Goal: Task Accomplishment & Management: Contribute content

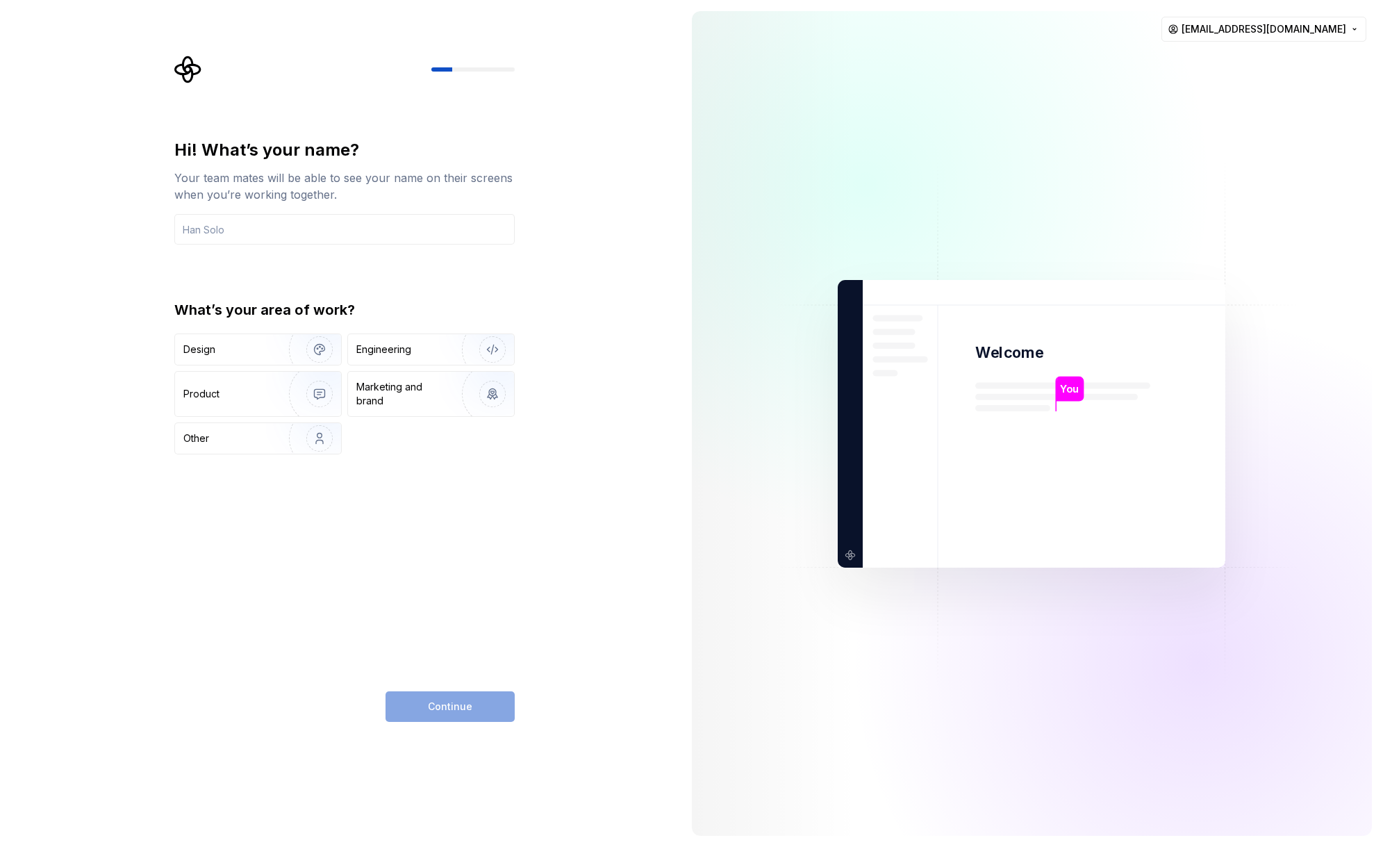
click at [395, 474] on div "Hi! What’s your name? Your team mates will be able to see your name on their sc…" at bounding box center [344, 430] width 340 height 583
click at [258, 240] on input "text" at bounding box center [344, 229] width 340 height 31
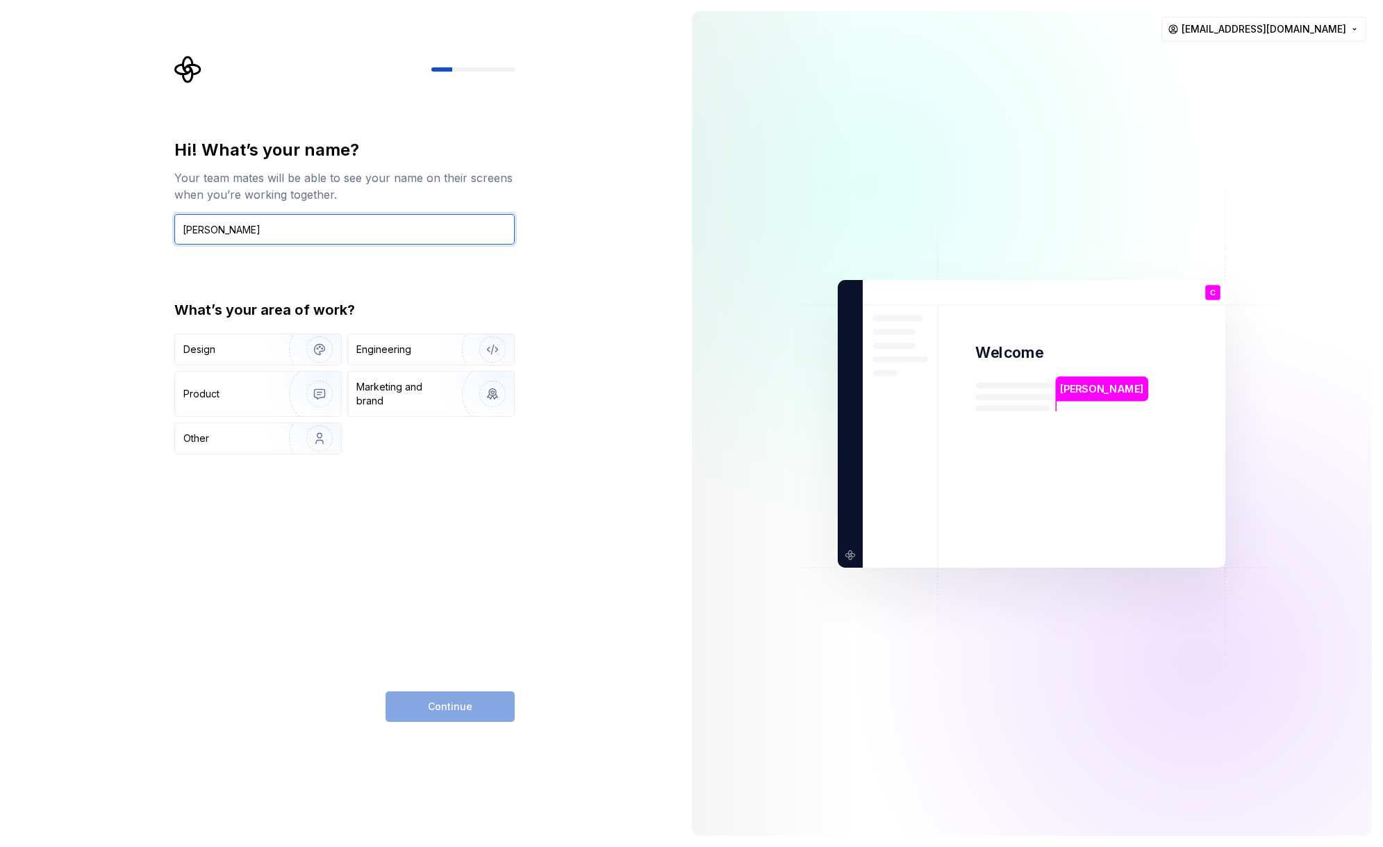
type input "[PERSON_NAME]"
type button "Design"
click at [256, 341] on div "Design" at bounding box center [258, 349] width 166 height 31
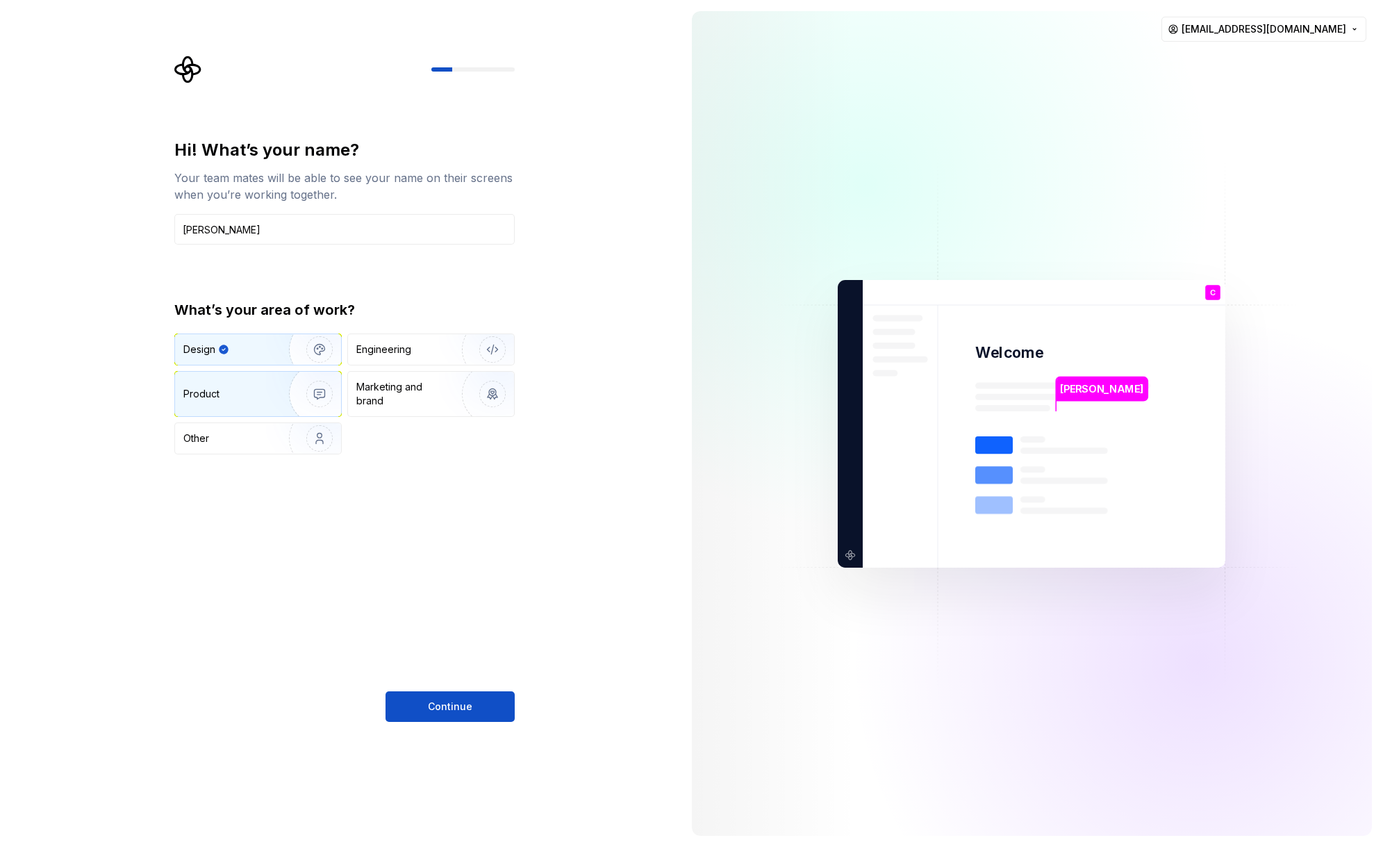
click at [253, 387] on div "Product" at bounding box center [229, 394] width 92 height 14
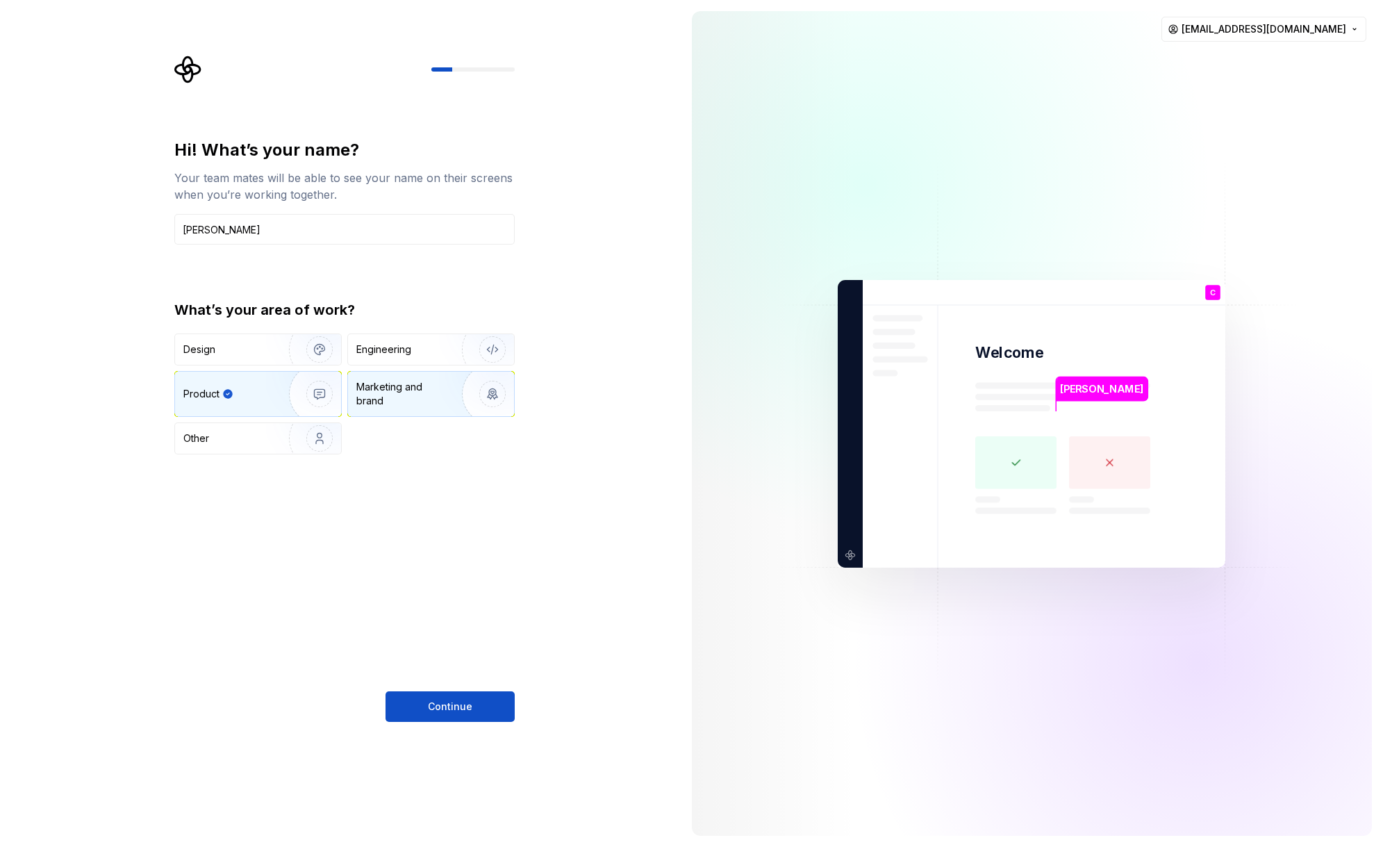
click at [416, 391] on div "Marketing and brand" at bounding box center [403, 394] width 94 height 28
click at [412, 354] on div "Engineering" at bounding box center [411, 349] width 110 height 14
click at [234, 374] on div "Product" at bounding box center [258, 394] width 166 height 44
click at [449, 702] on span "Continue" at bounding box center [450, 706] width 44 height 14
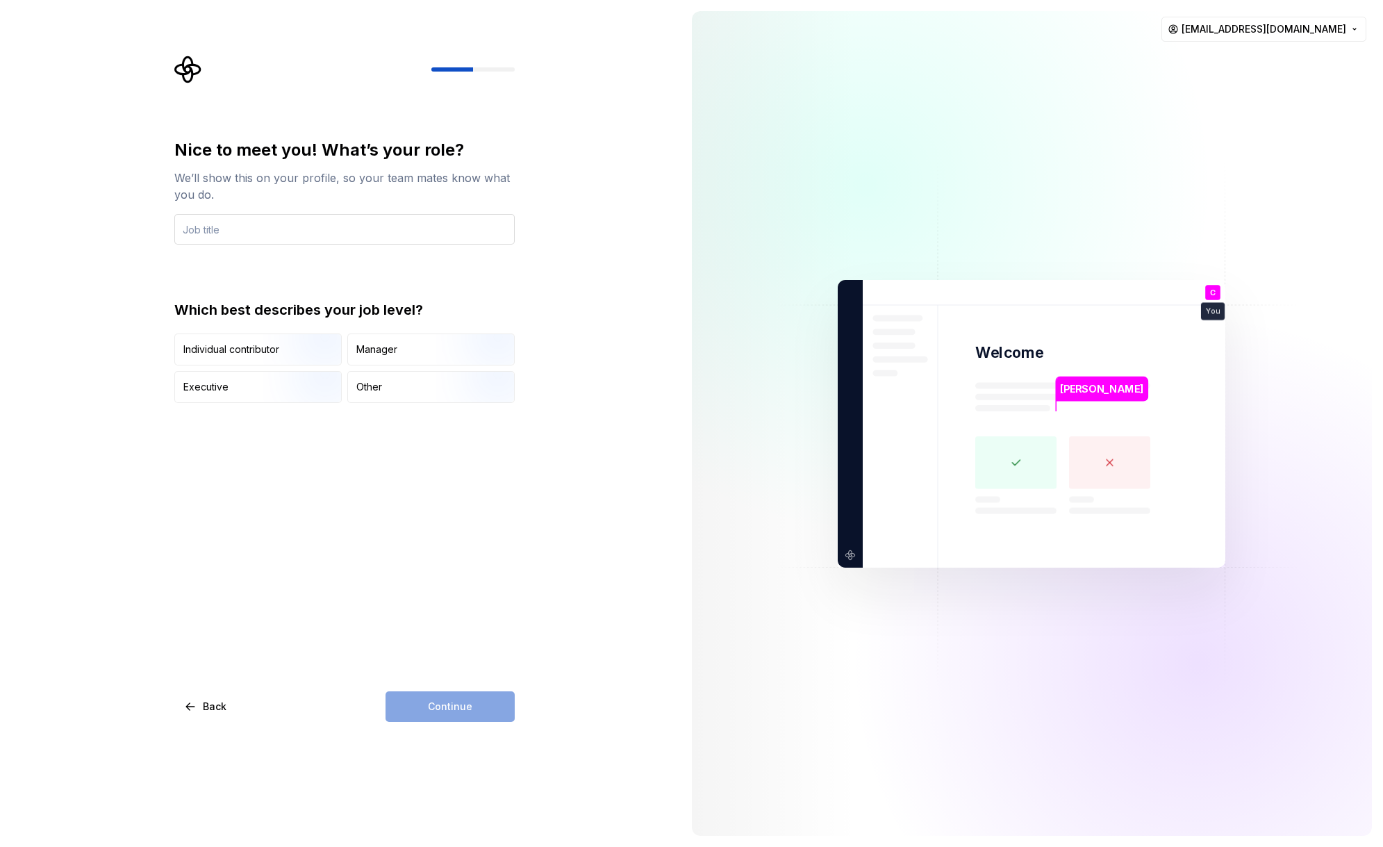
click at [230, 226] on input "text" at bounding box center [344, 229] width 340 height 31
type input "Head of Product Design & Innovation"
click at [240, 393] on div "Executive" at bounding box center [258, 387] width 166 height 31
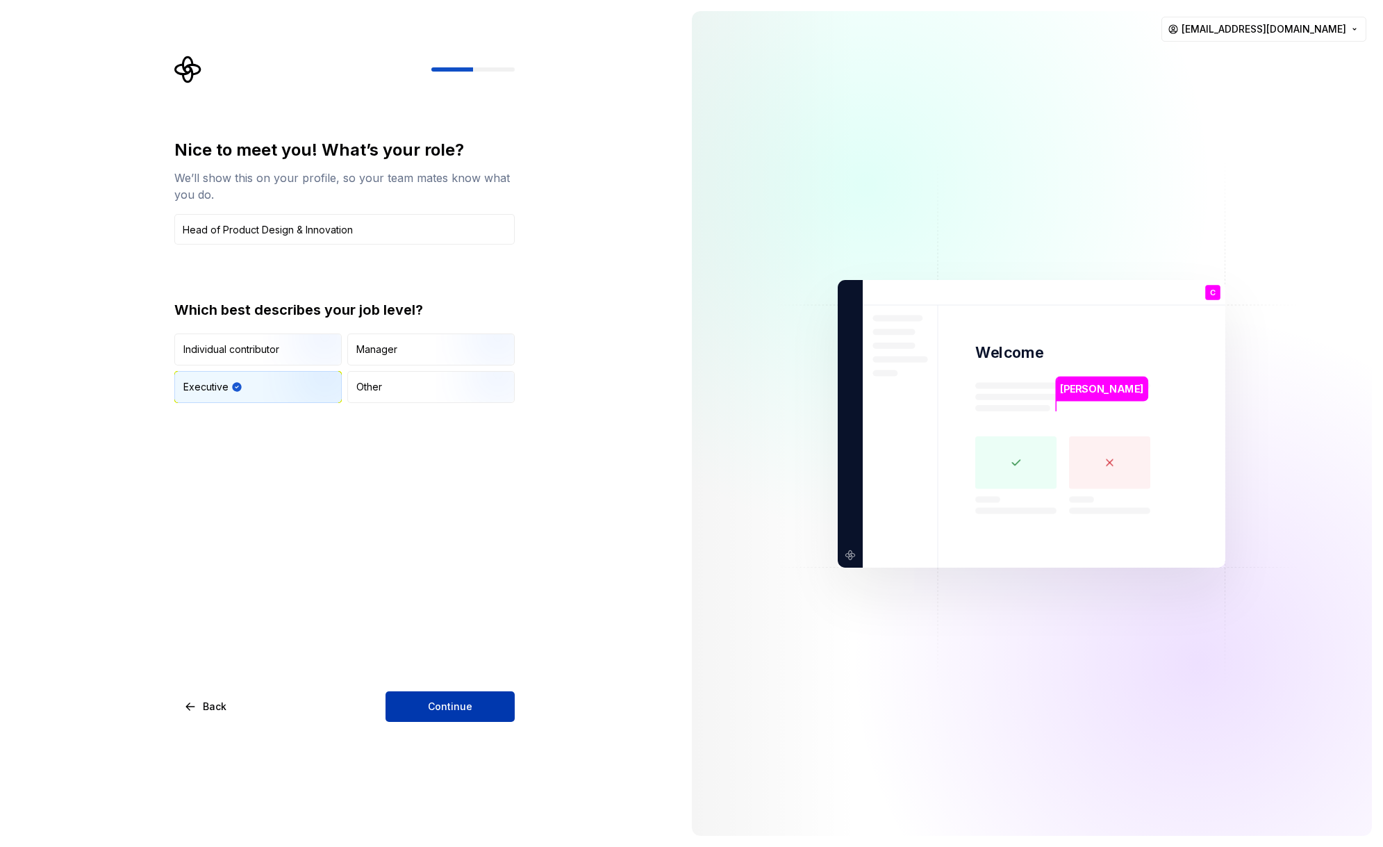
click at [417, 699] on button "Continue" at bounding box center [450, 706] width 129 height 31
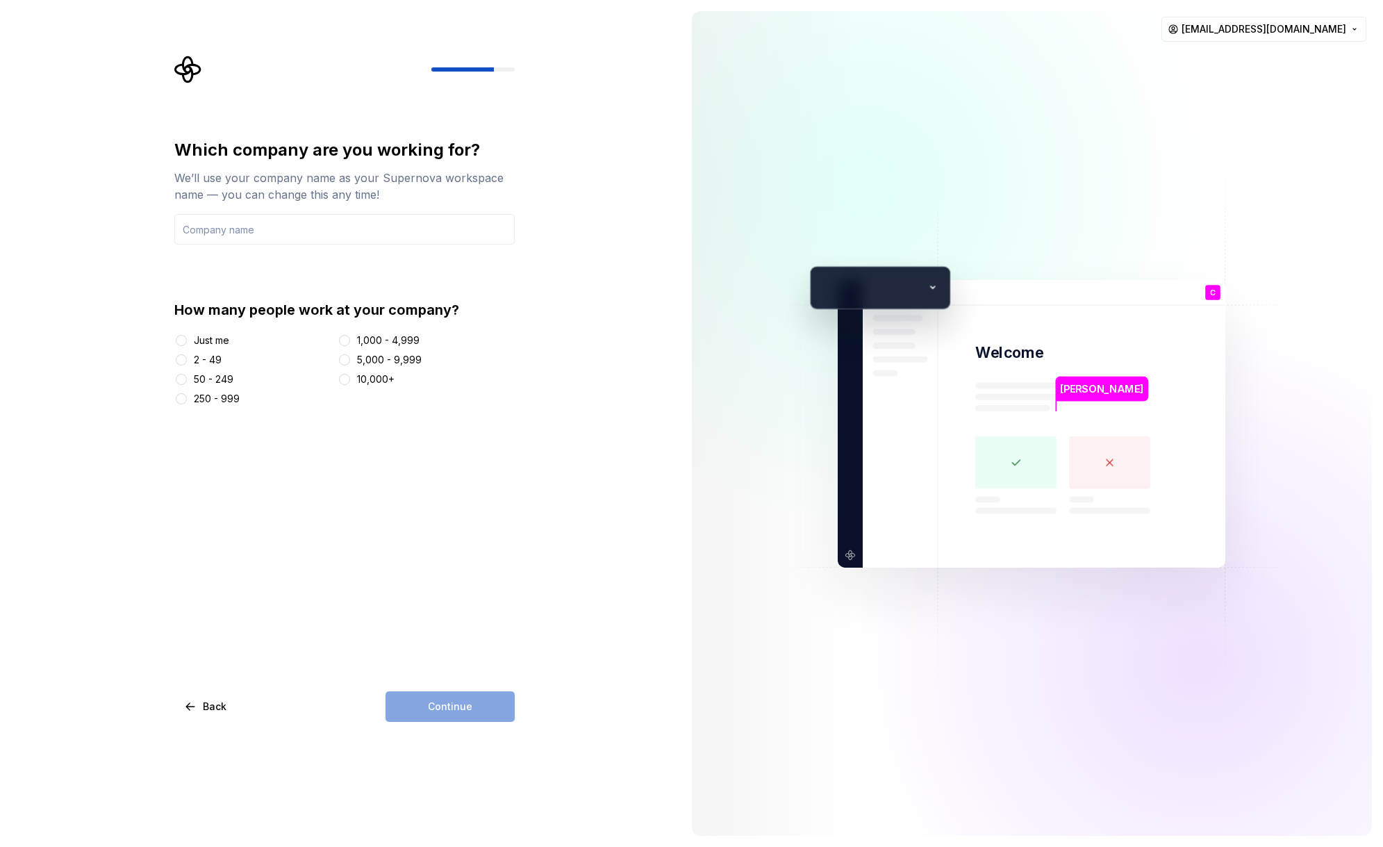
click at [175, 352] on div "Just me 2 - 49 50 - 249 250 - 999 1,000 - 4,999 5,000 - 9,999 10,000+" at bounding box center [344, 369] width 340 height 72
click at [180, 358] on button "2 - 49" at bounding box center [181, 359] width 11 height 11
click at [242, 232] on input "text" at bounding box center [344, 229] width 340 height 31
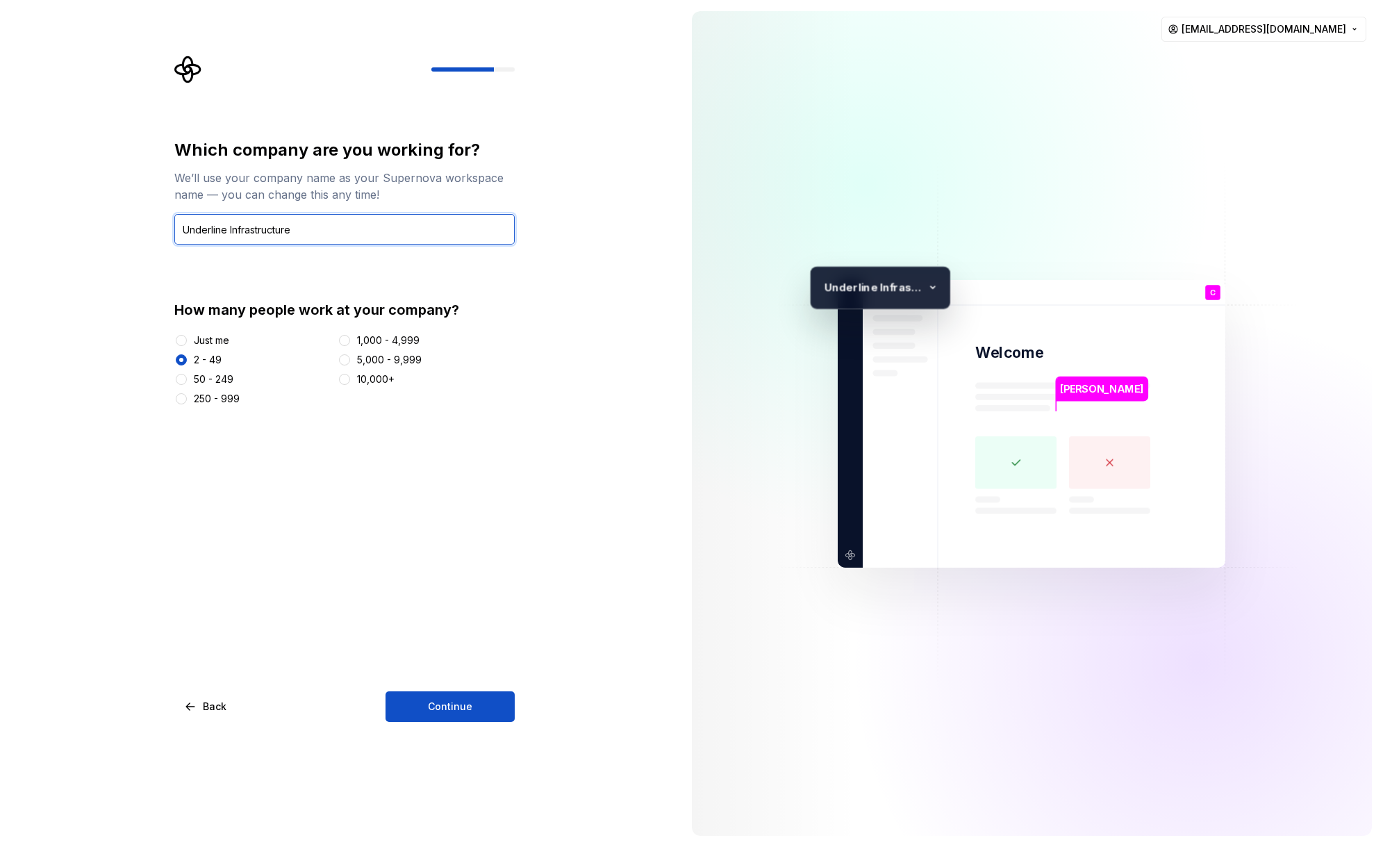
type input "Underline Infrastructure"
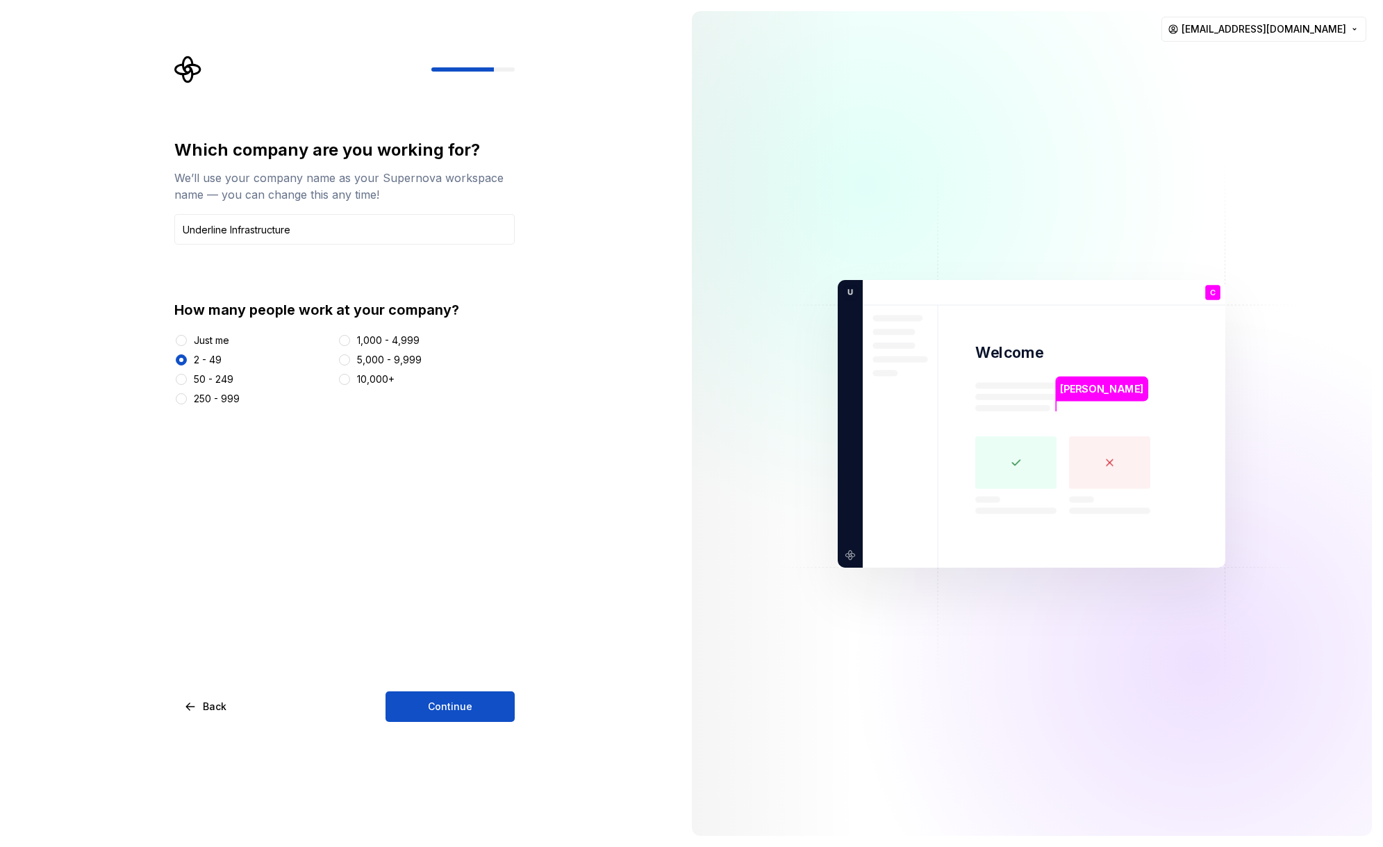
click at [347, 461] on div "Which company are you working for? We’ll use your company name as your Supernov…" at bounding box center [344, 430] width 340 height 583
click at [191, 385] on div "50 - 249" at bounding box center [253, 379] width 158 height 14
click at [183, 381] on button "50 - 249" at bounding box center [181, 379] width 11 height 11
click at [180, 364] on button "2 - 49" at bounding box center [181, 359] width 11 height 11
click at [426, 702] on button "Continue" at bounding box center [450, 706] width 129 height 31
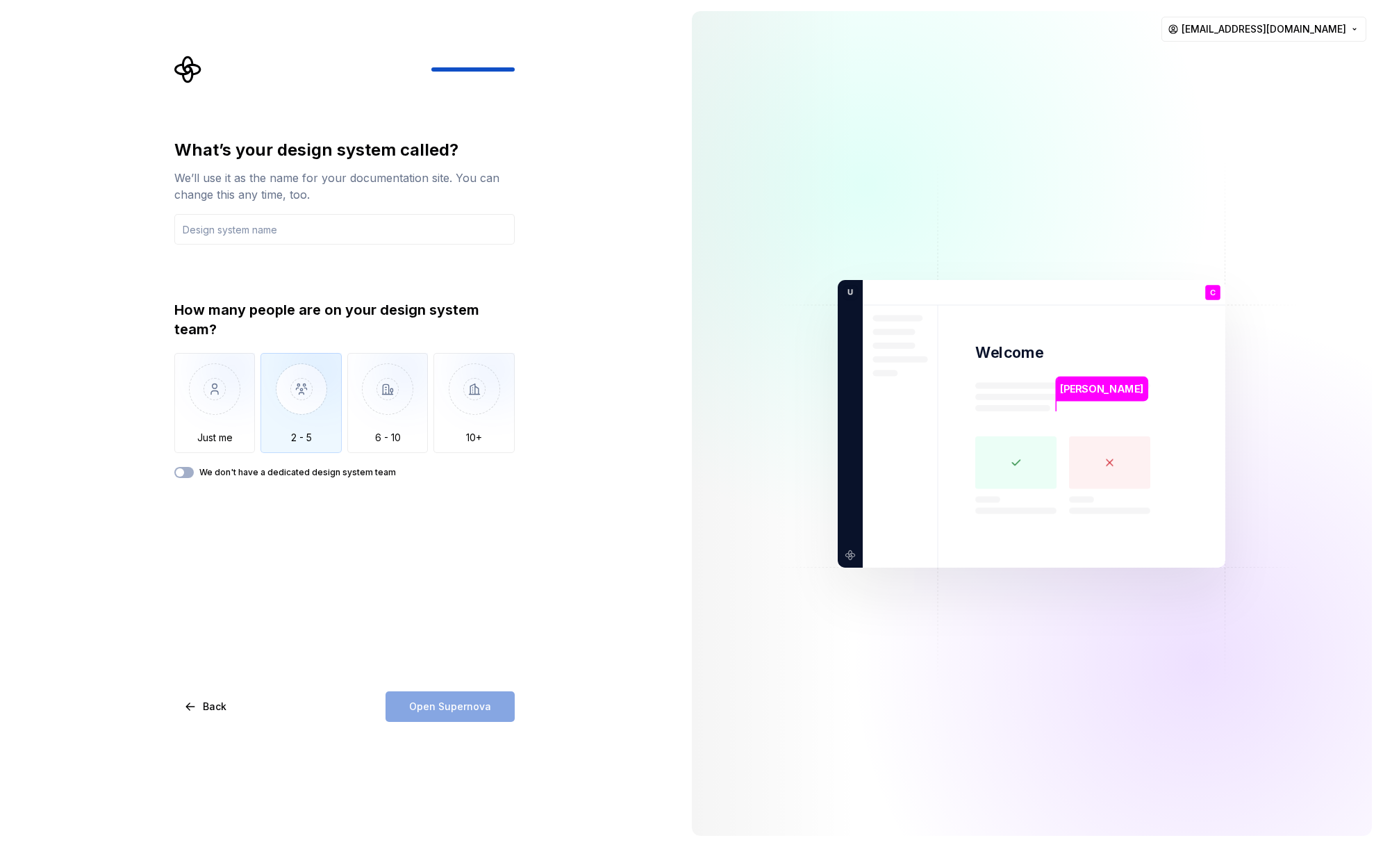
click at [281, 411] on img "button" at bounding box center [300, 399] width 81 height 93
click at [226, 230] on input "text" at bounding box center [344, 229] width 340 height 31
click at [531, 282] on div "What’s your design system called? We’ll use it as the name for your documentati…" at bounding box center [340, 423] width 681 height 847
click at [464, 710] on span "Open Supernova" at bounding box center [450, 706] width 82 height 14
click at [231, 226] on input "Facet" at bounding box center [344, 229] width 340 height 31
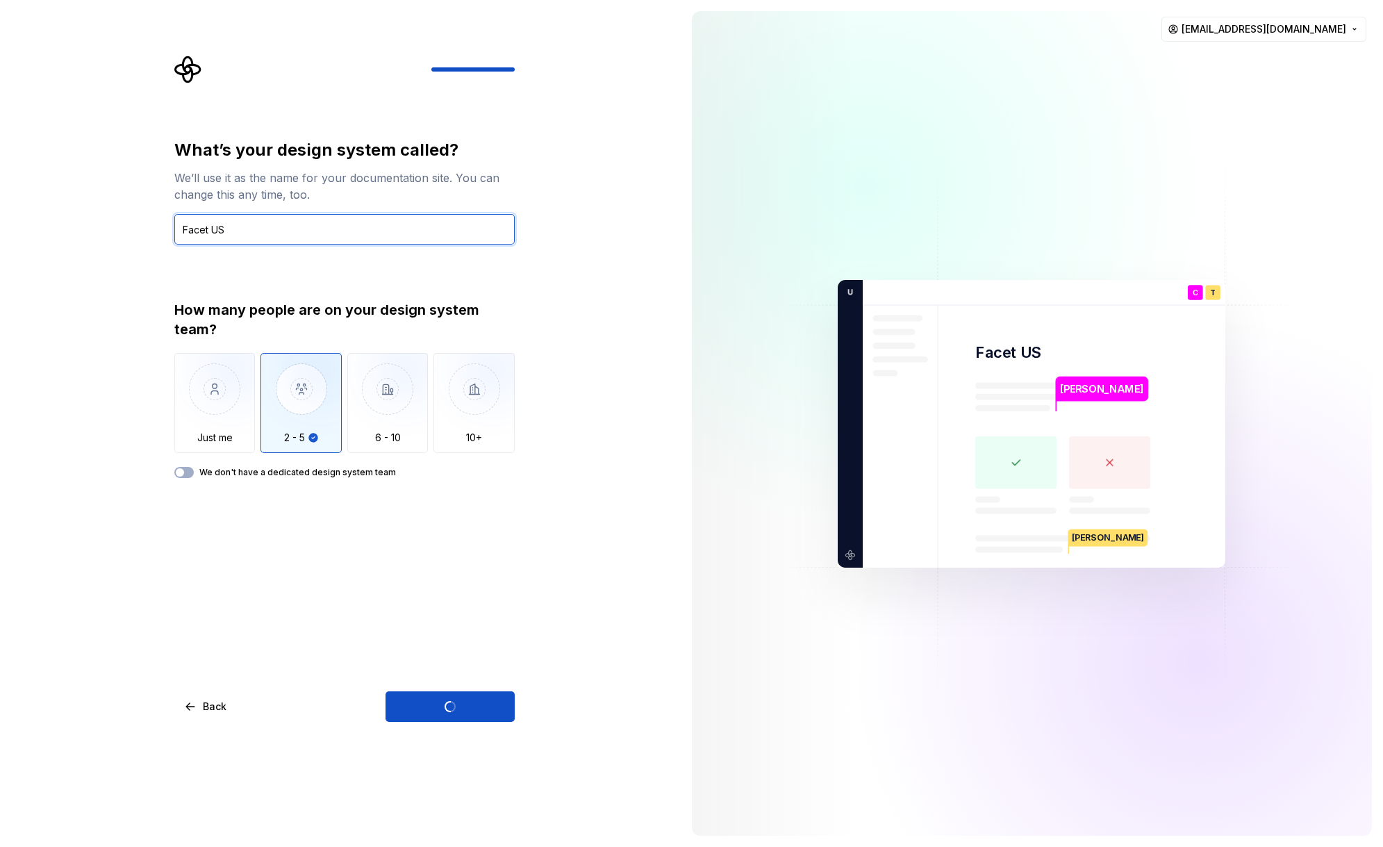
type input "Facet U"
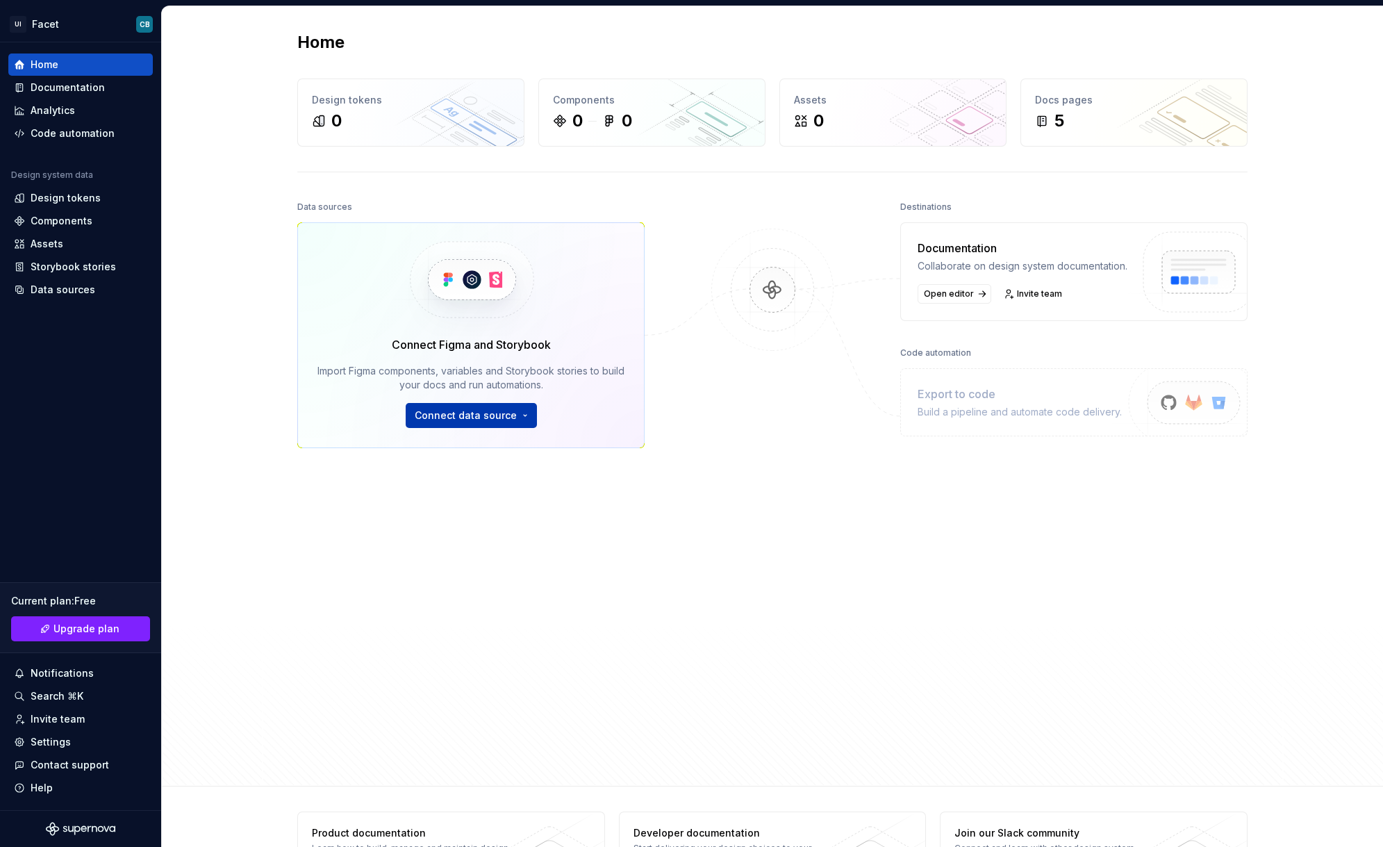
click at [491, 417] on html "UI Facet CB Home Documentation Analytics Code automation Design system data Des…" at bounding box center [691, 423] width 1383 height 847
click at [53, 202] on html "UI Facet CB Home Documentation Analytics Code automation Design system data Des…" at bounding box center [691, 423] width 1383 height 847
click at [62, 138] on div "Code automation" at bounding box center [73, 133] width 84 height 14
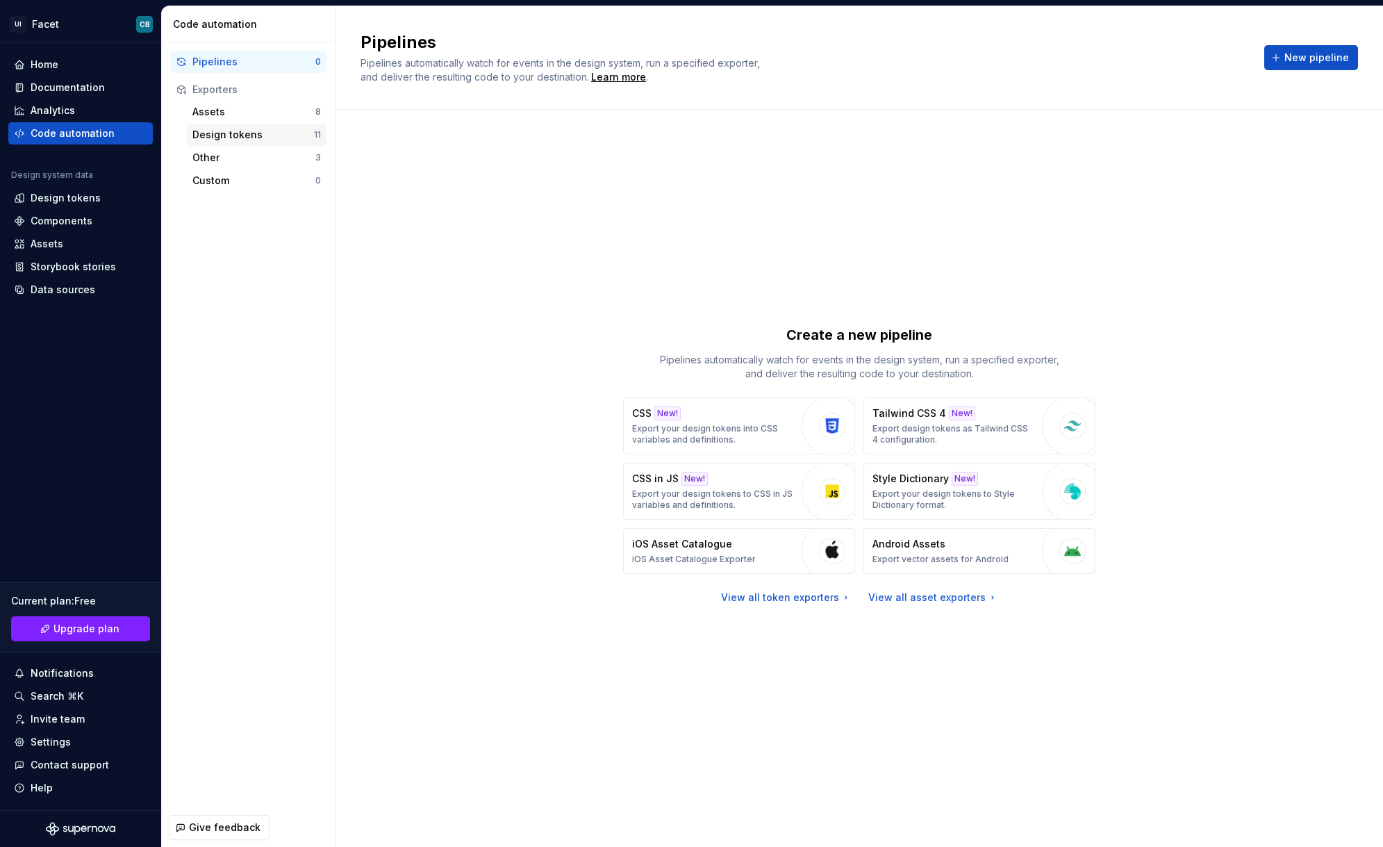
click at [214, 135] on div "Design tokens" at bounding box center [253, 135] width 122 height 14
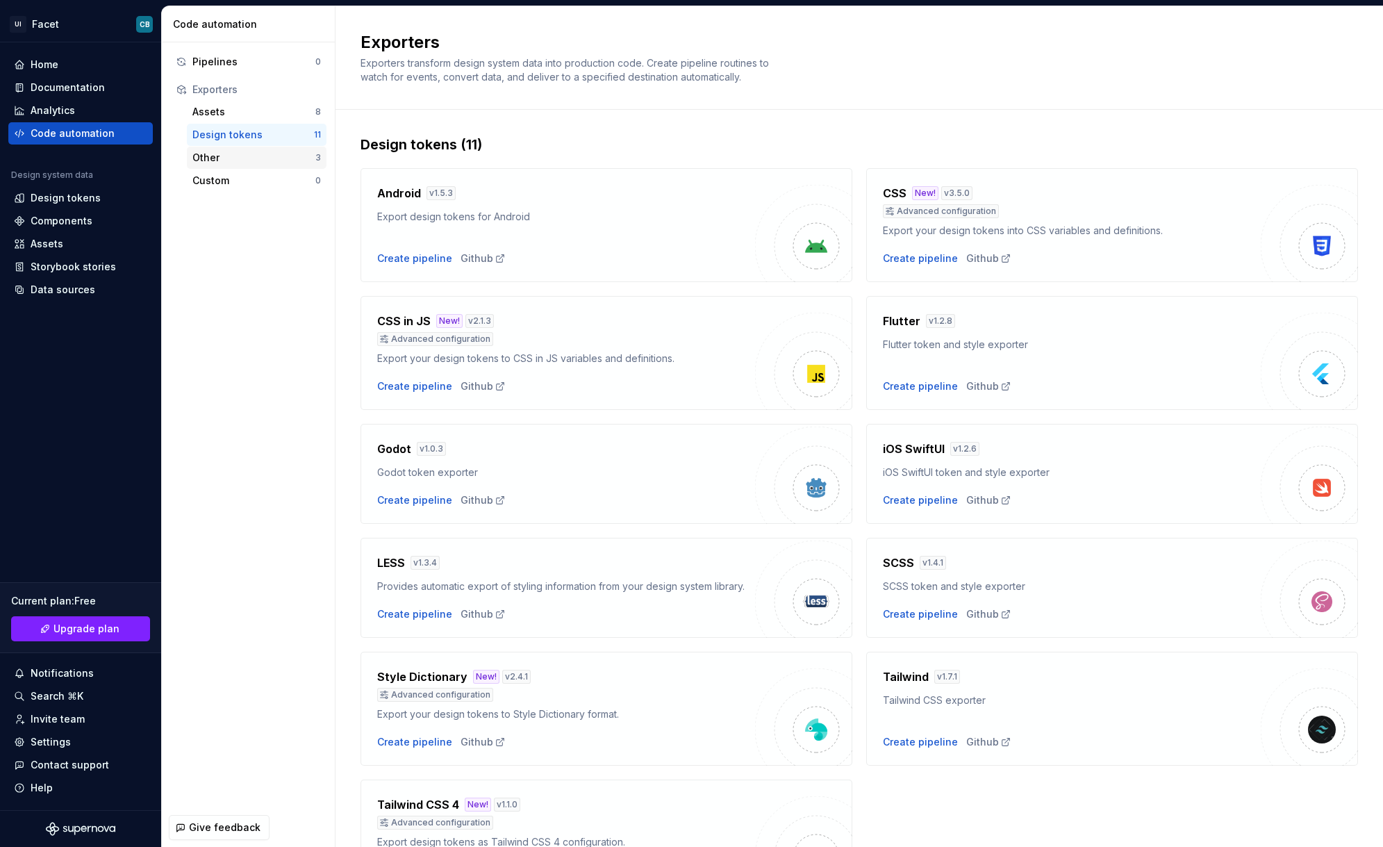
click at [224, 161] on div "Other" at bounding box center [253, 158] width 123 height 14
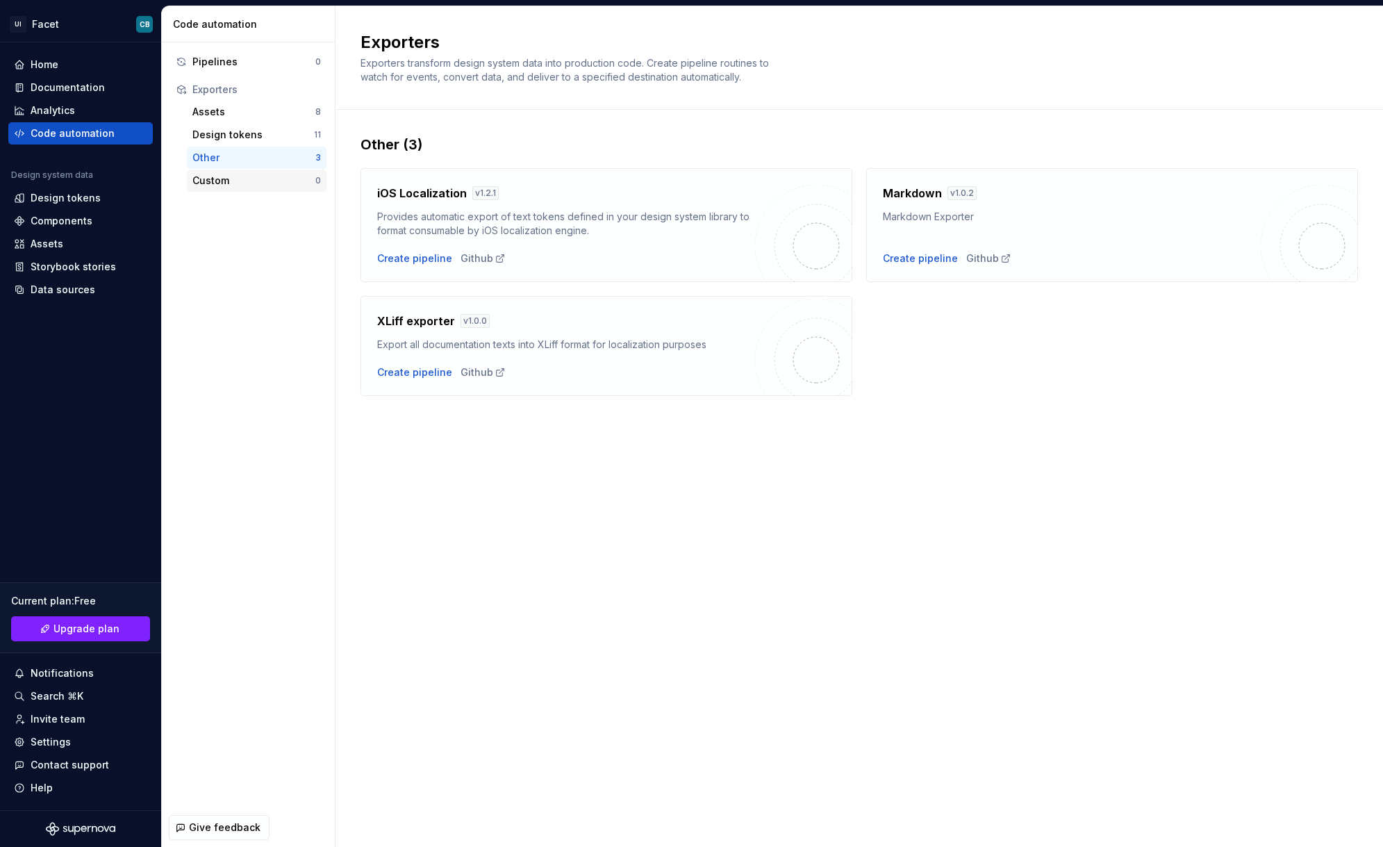
click at [228, 180] on div "Custom" at bounding box center [253, 181] width 123 height 14
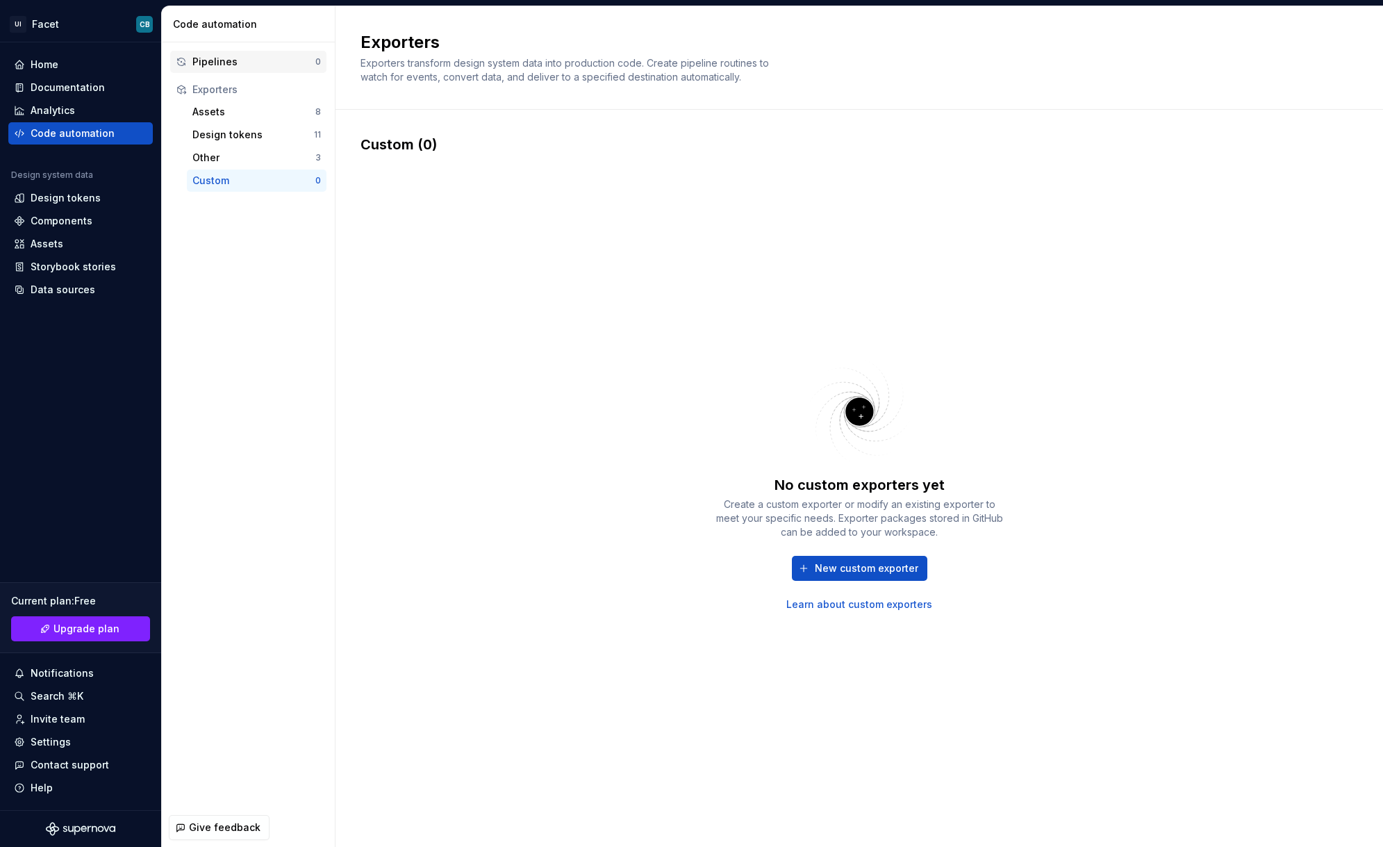
click at [212, 63] on div "Pipelines" at bounding box center [253, 62] width 123 height 14
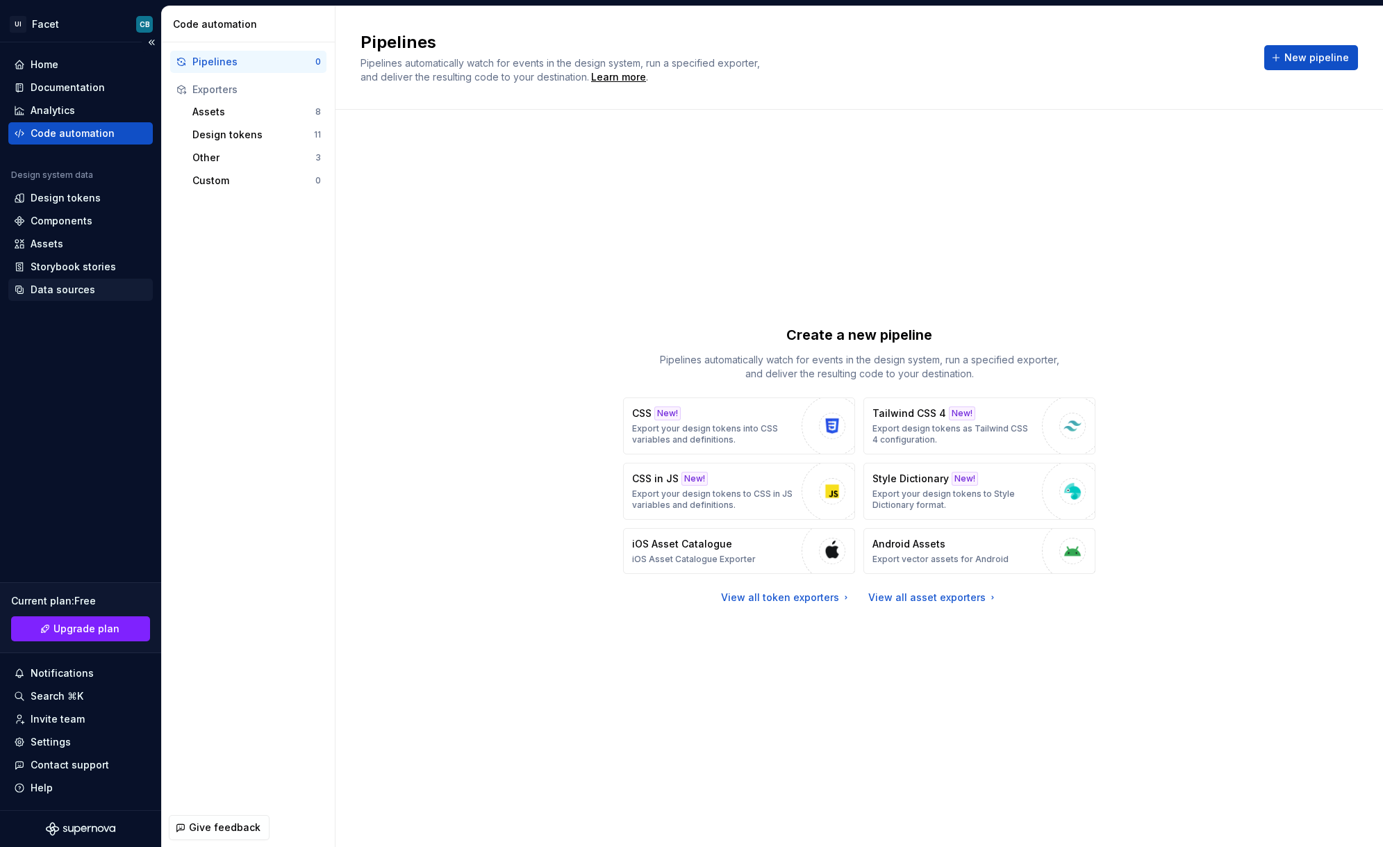
click at [59, 288] on div "Data sources" at bounding box center [63, 290] width 65 height 14
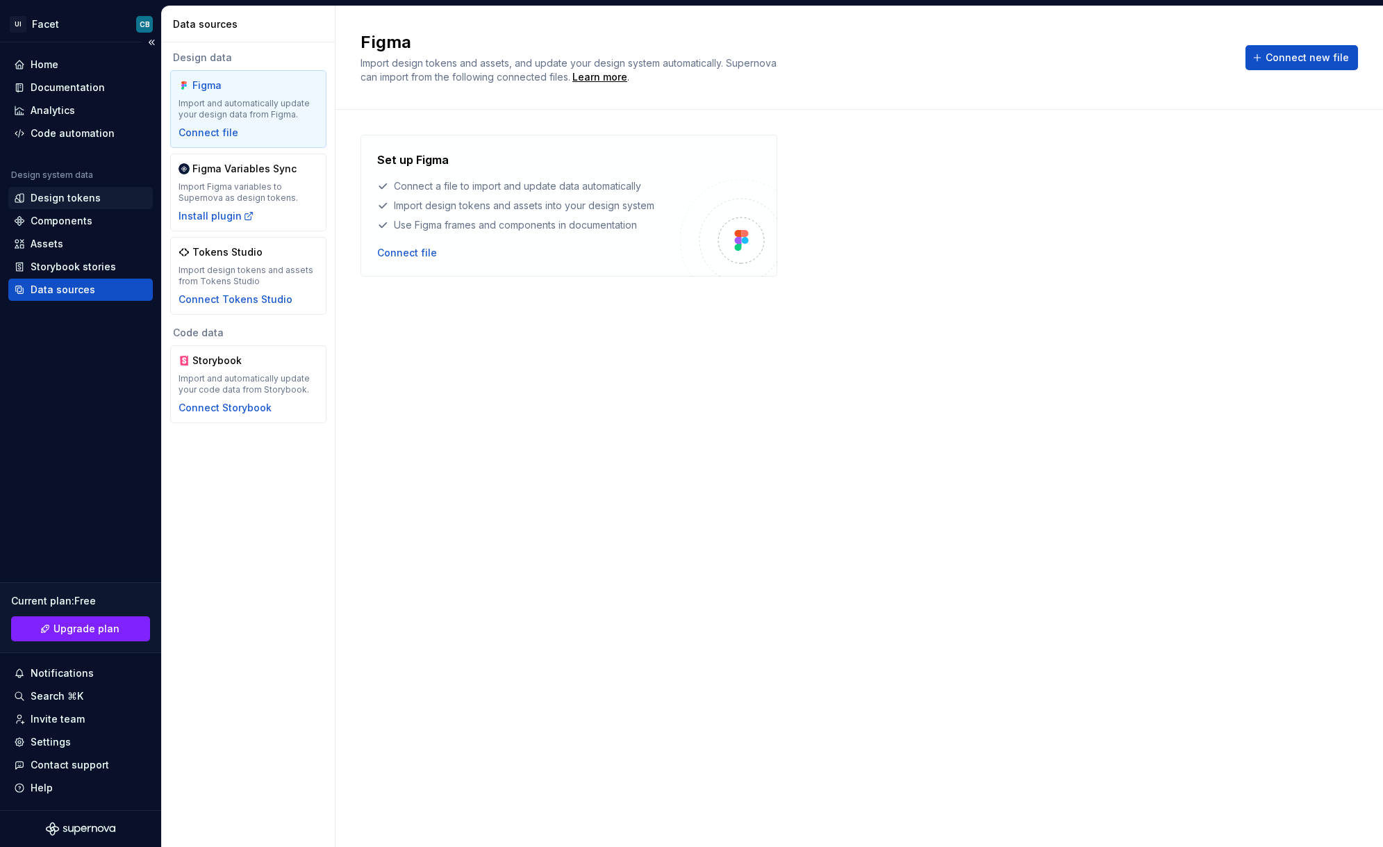
click at [50, 198] on div "Design tokens" at bounding box center [66, 198] width 70 height 14
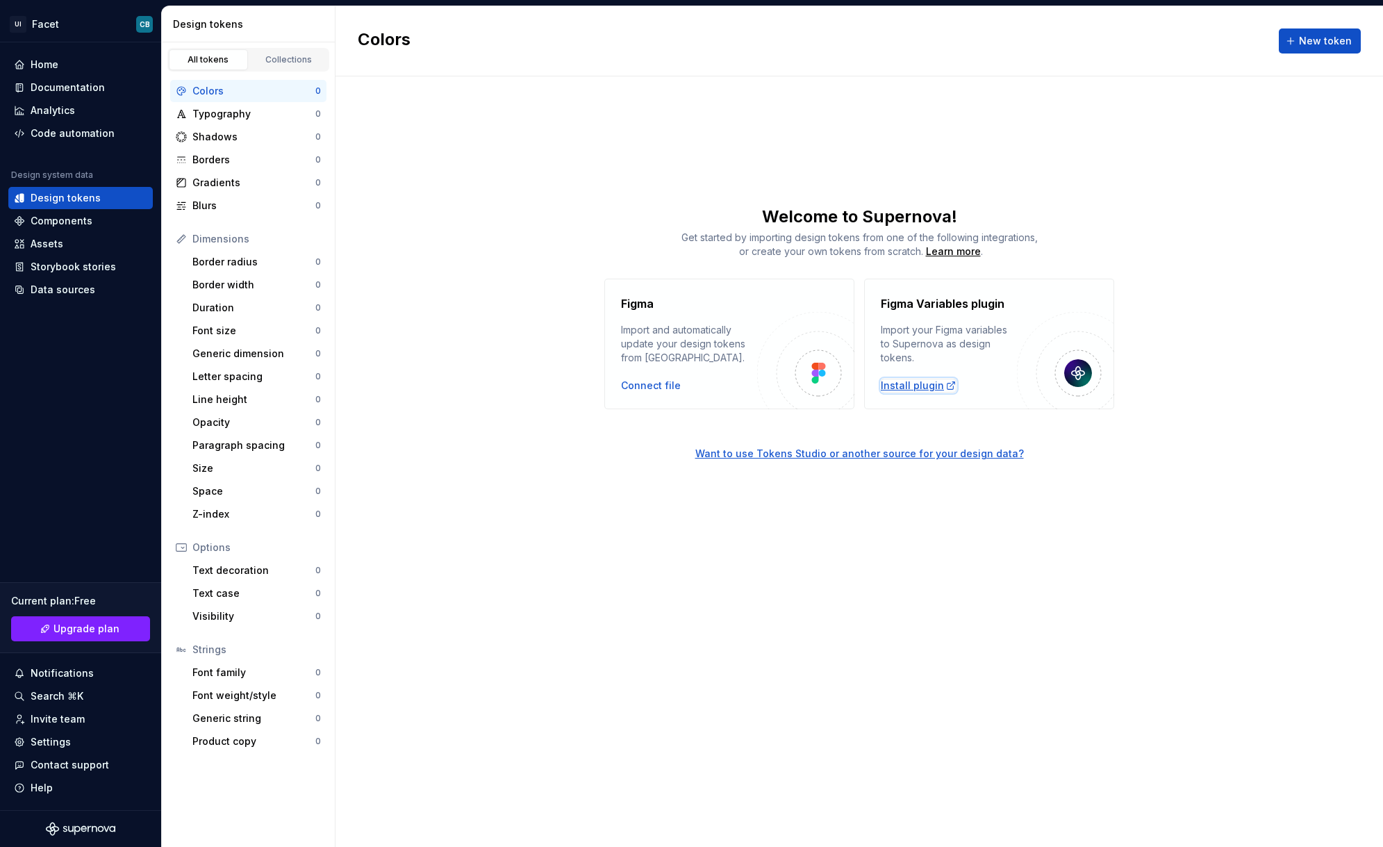
click at [905, 388] on div "Install plugin" at bounding box center [919, 386] width 76 height 14
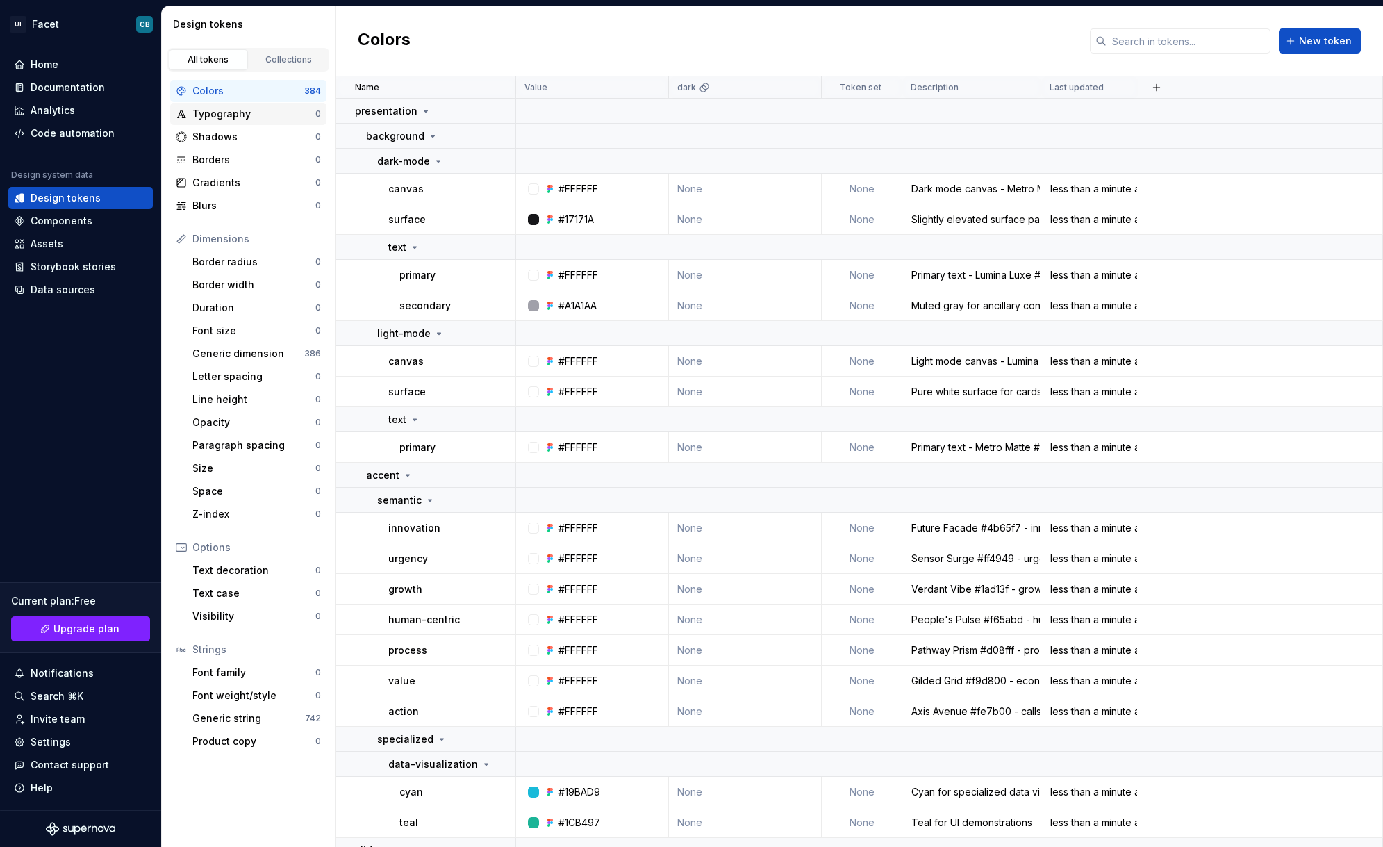
click at [227, 120] on div "Typography" at bounding box center [253, 114] width 123 height 14
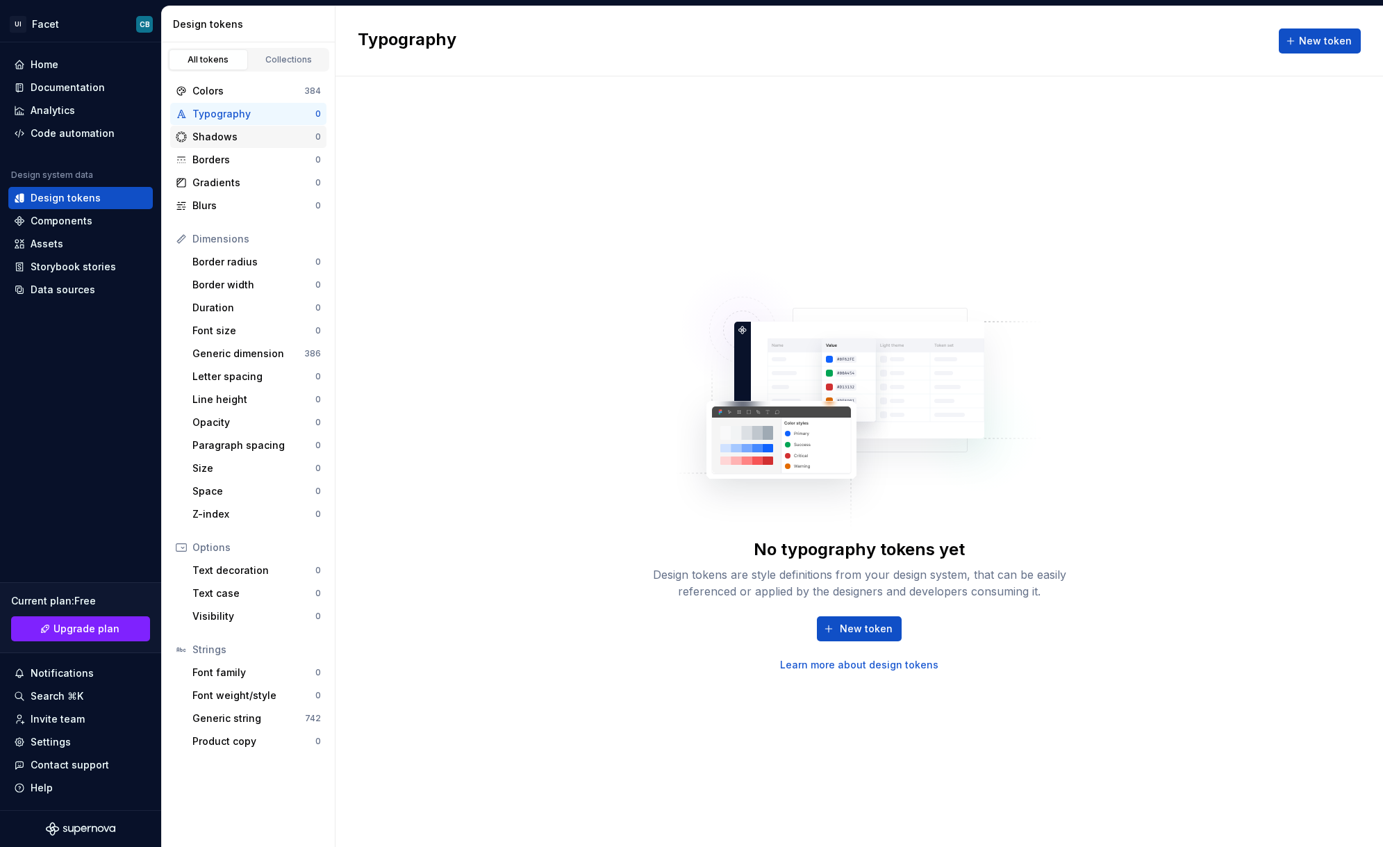
click at [226, 131] on div "Shadows" at bounding box center [253, 137] width 123 height 14
click at [213, 95] on div "Colors" at bounding box center [248, 91] width 112 height 14
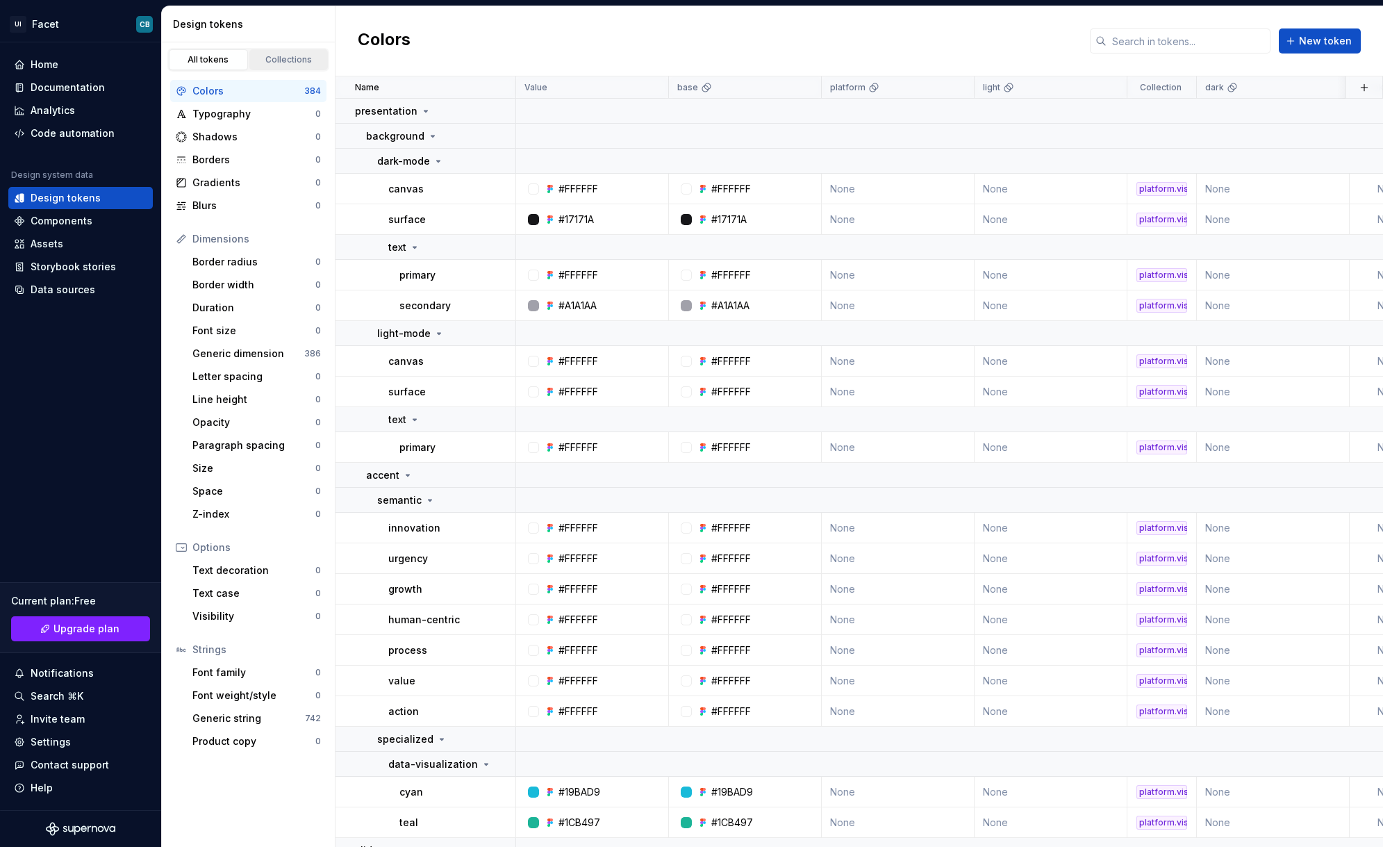
click at [276, 60] on div "Collections" at bounding box center [288, 59] width 69 height 11
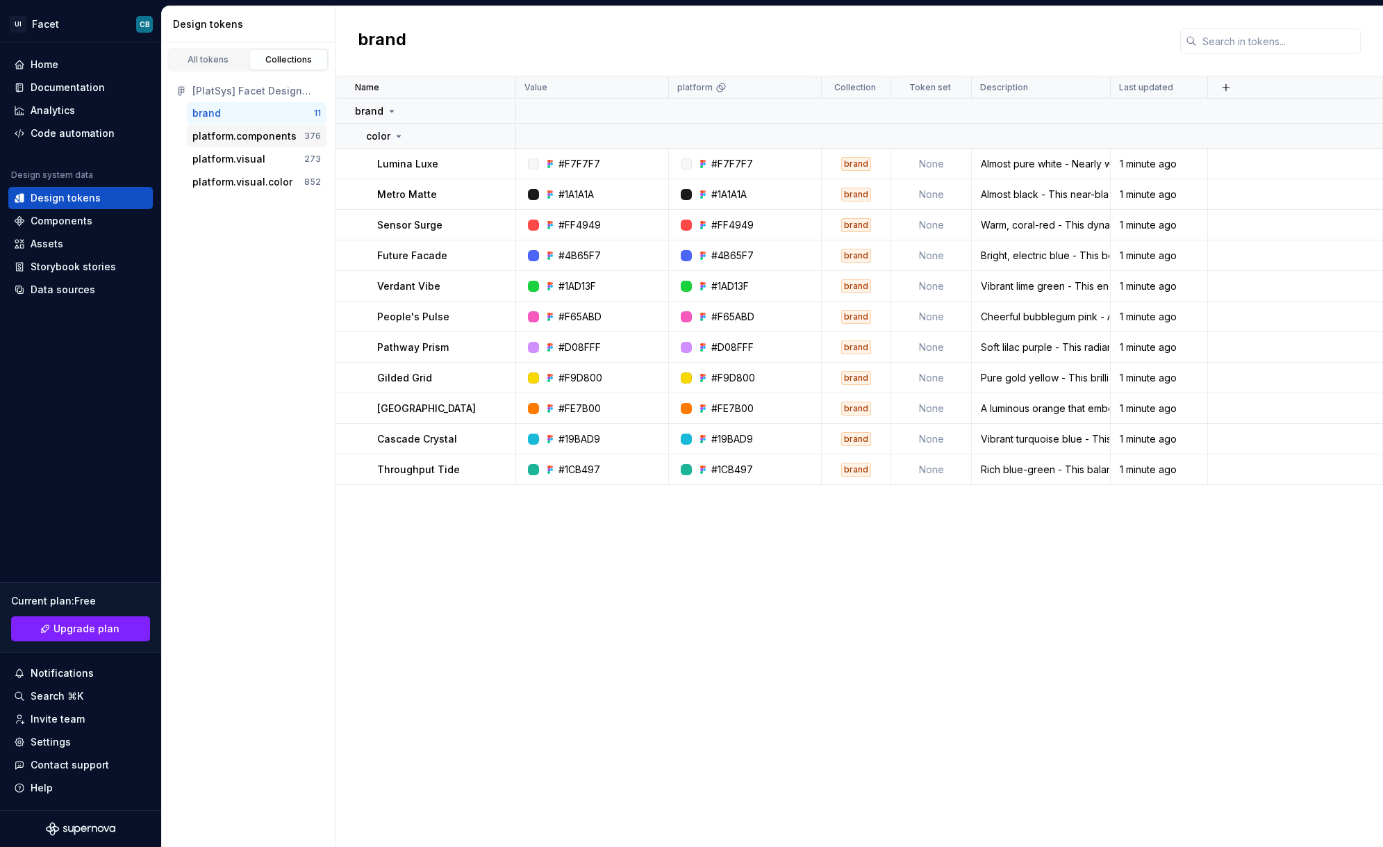
click at [215, 135] on div "platform.components" at bounding box center [244, 136] width 104 height 14
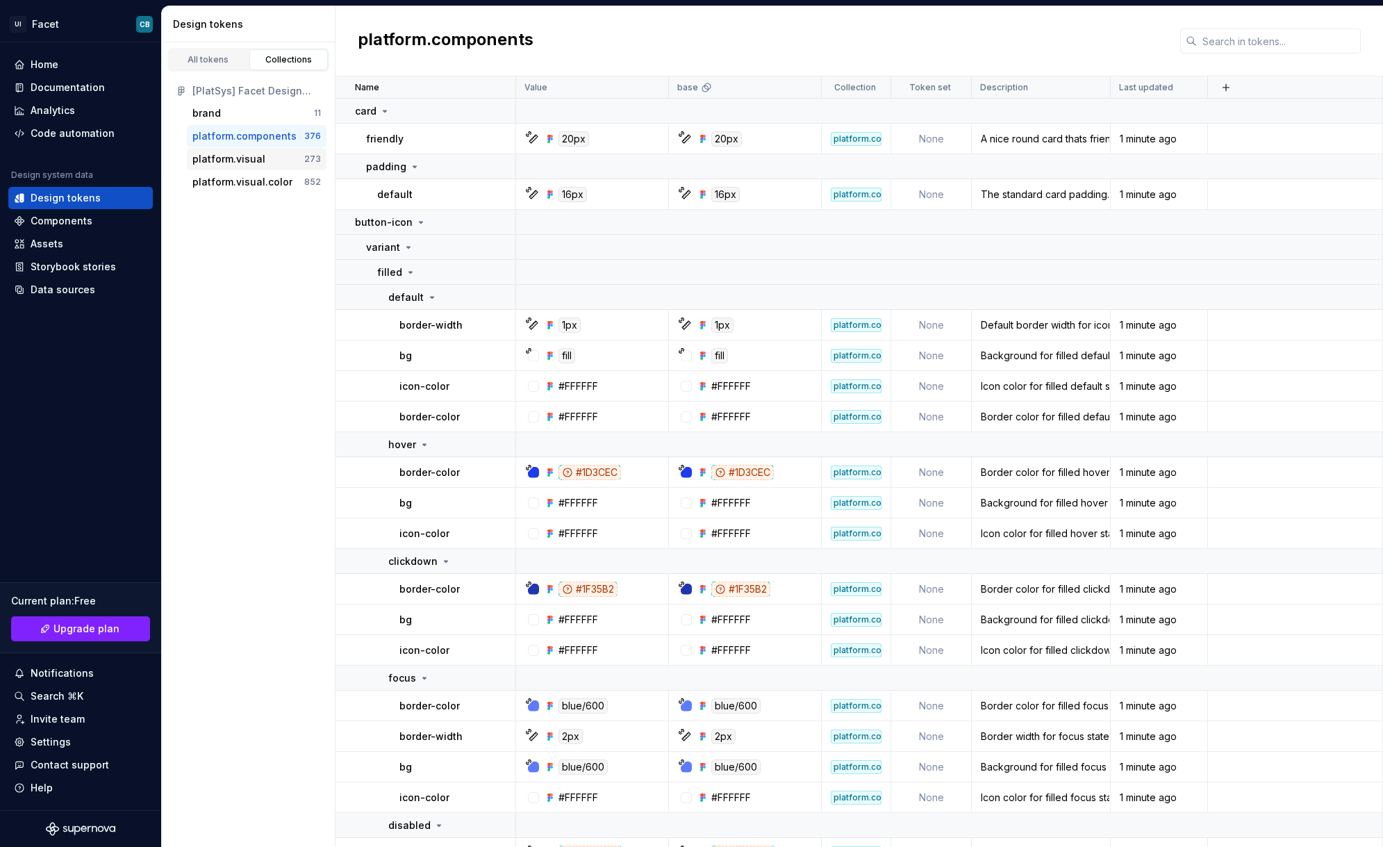
click at [221, 154] on div "platform.visual" at bounding box center [228, 159] width 73 height 14
click at [226, 177] on div "platform.visual.color" at bounding box center [242, 182] width 100 height 14
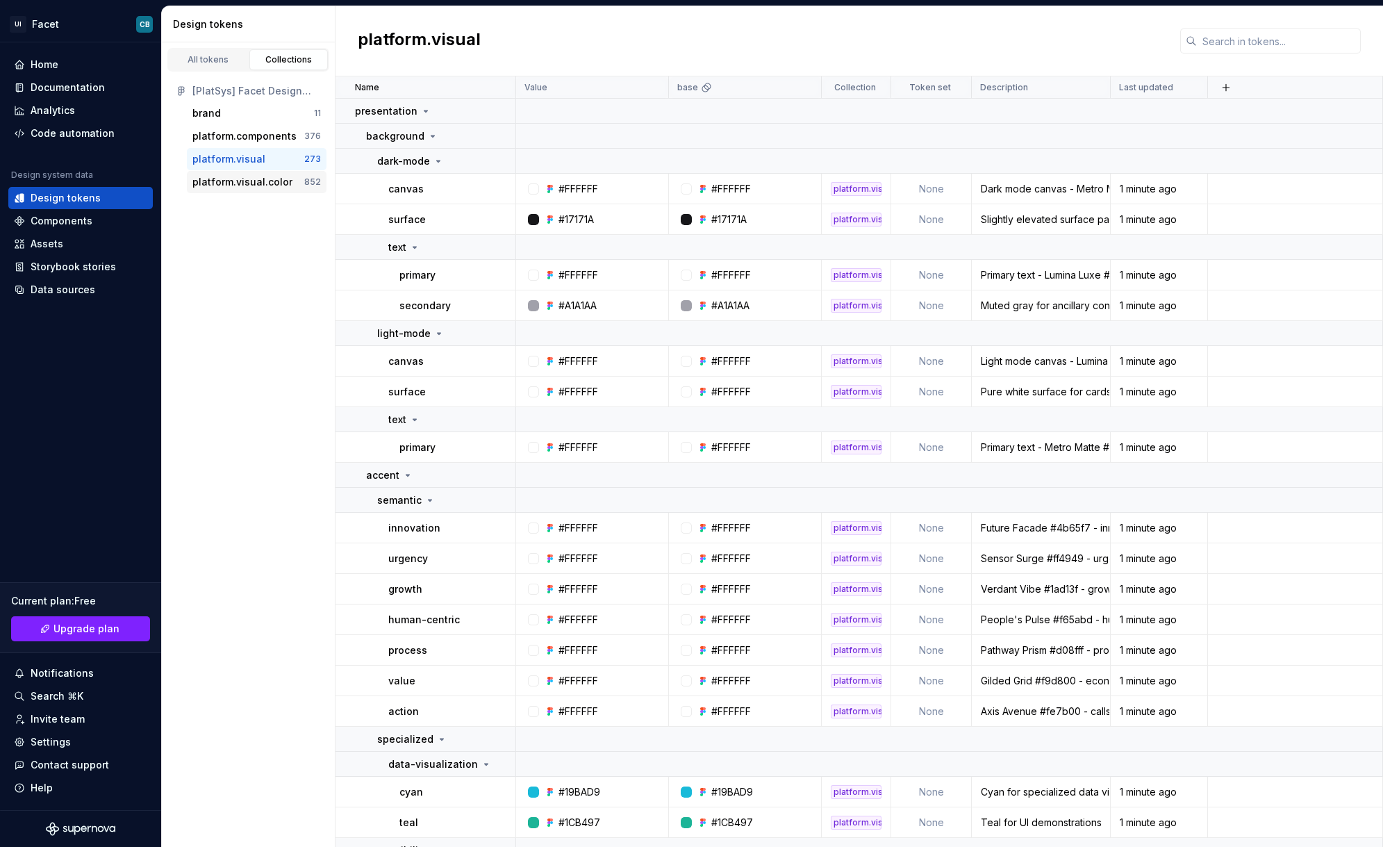
click at [250, 175] on div "platform.visual.color" at bounding box center [242, 182] width 100 height 14
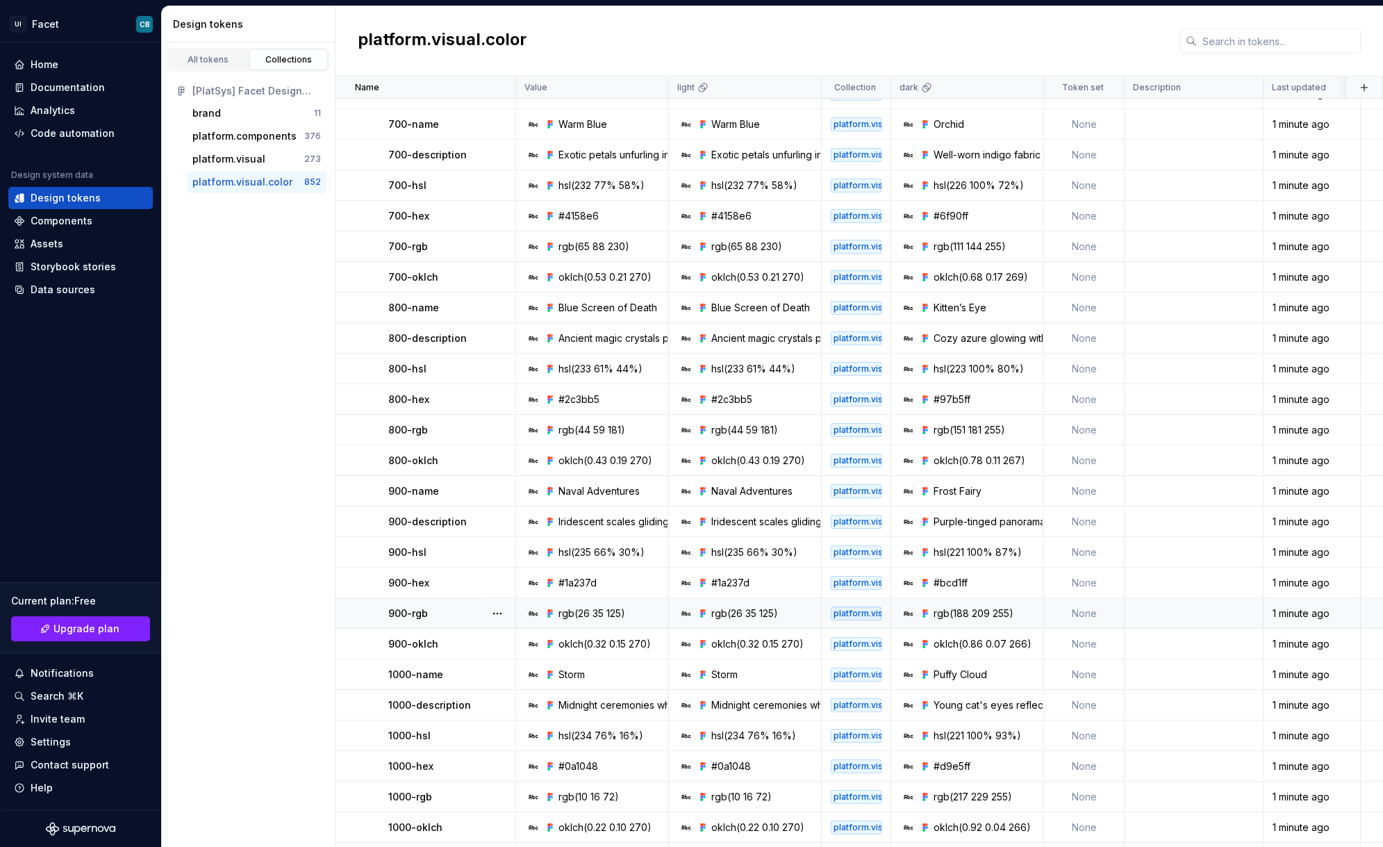
scroll to position [5710, 0]
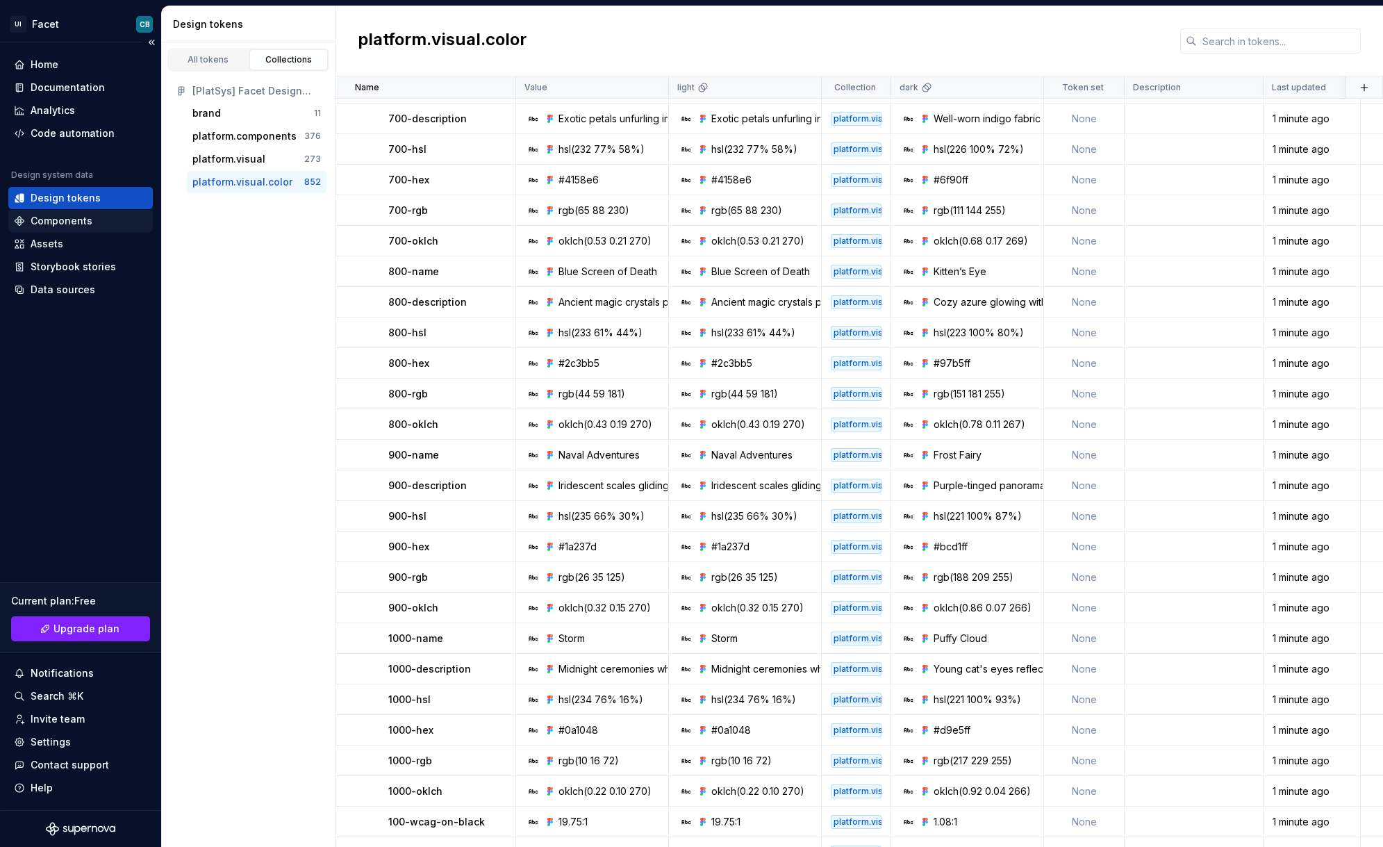
click at [60, 214] on div "Components" at bounding box center [62, 221] width 62 height 14
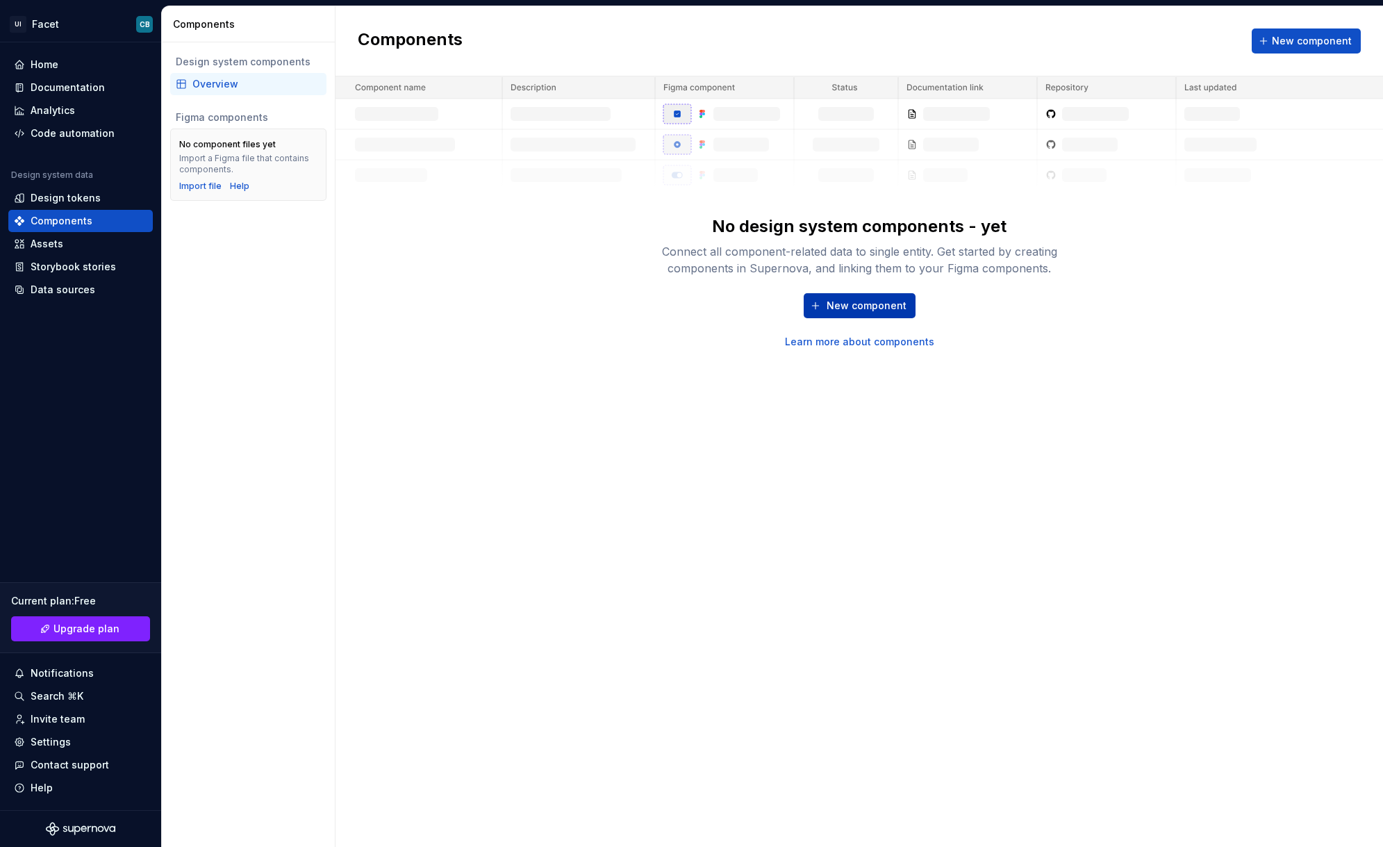
click at [855, 307] on span "New component" at bounding box center [867, 306] width 80 height 14
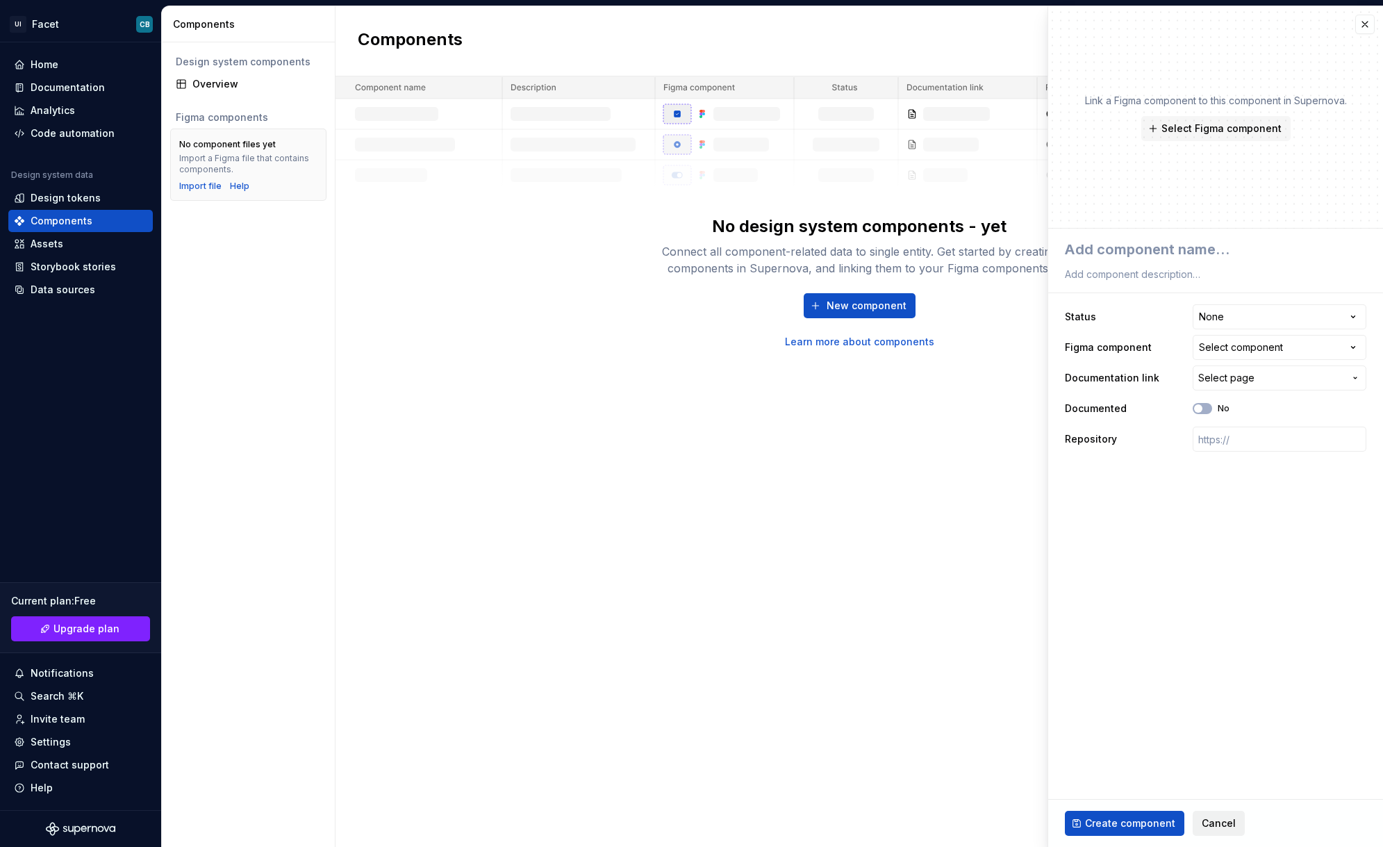
click at [1205, 817] on span "Cancel" at bounding box center [1219, 823] width 34 height 14
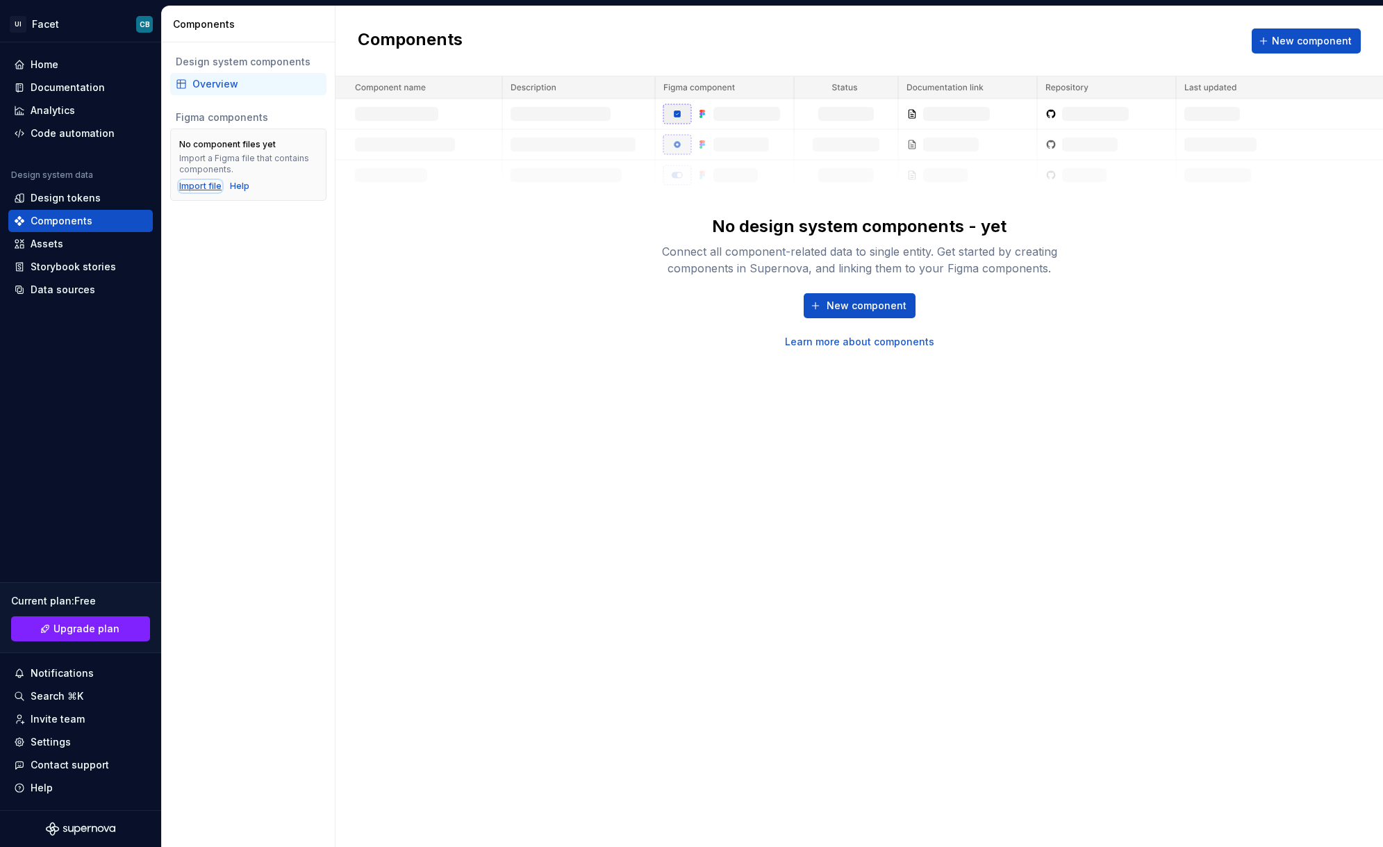
click at [197, 186] on div "Import file" at bounding box center [200, 186] width 42 height 11
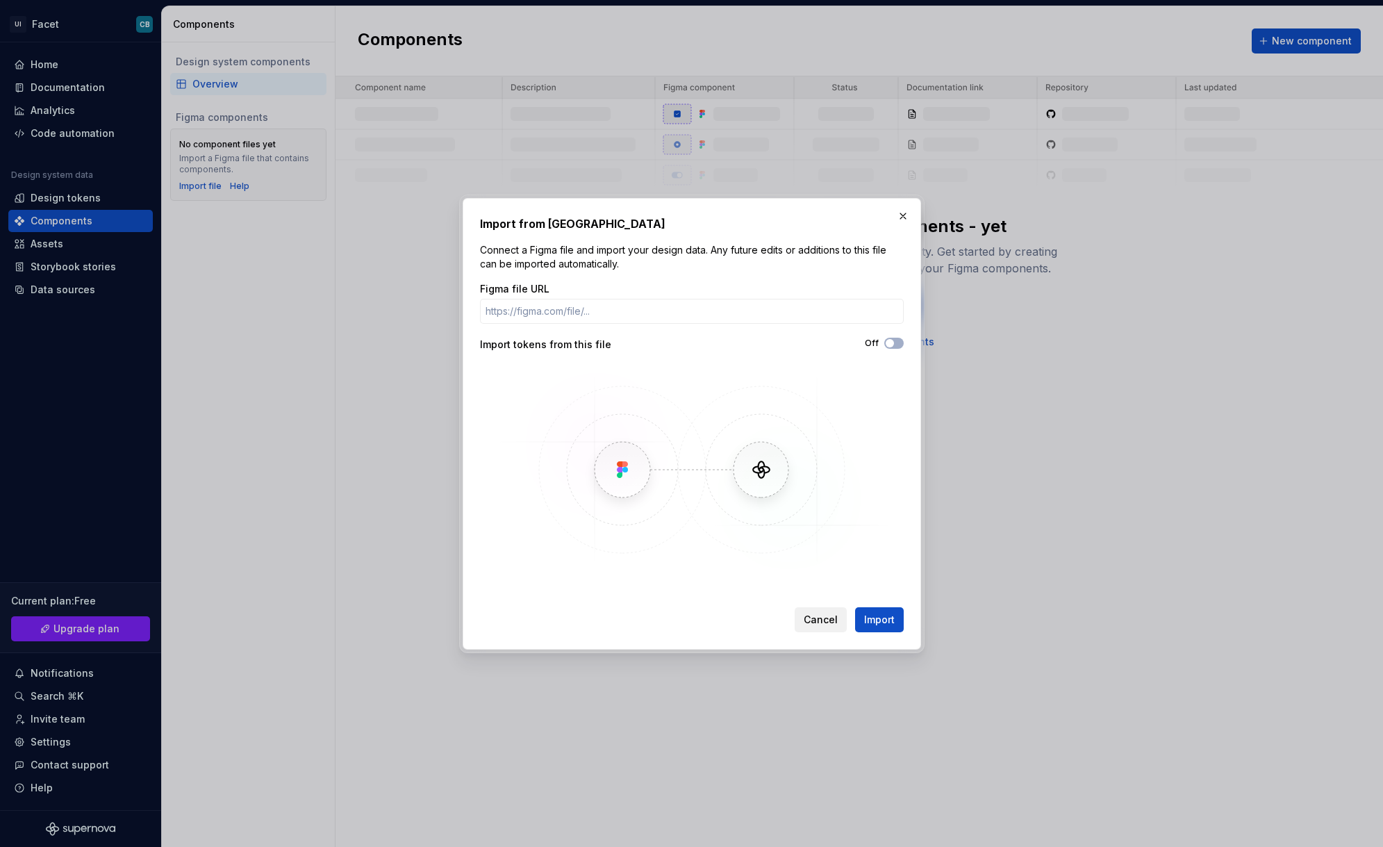
click at [831, 616] on span "Cancel" at bounding box center [821, 620] width 34 height 14
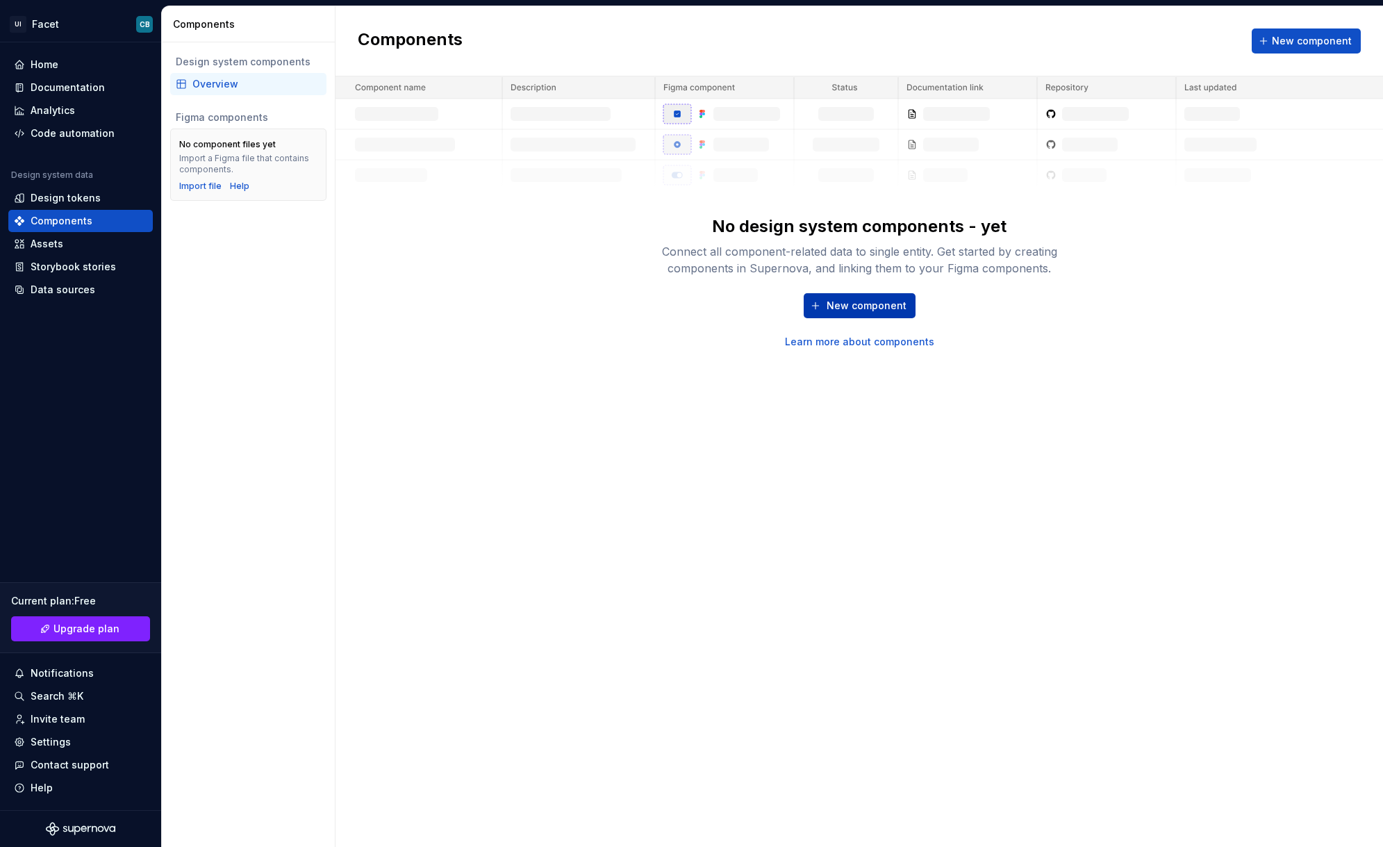
click at [840, 307] on span "New component" at bounding box center [867, 306] width 80 height 14
type textarea "*"
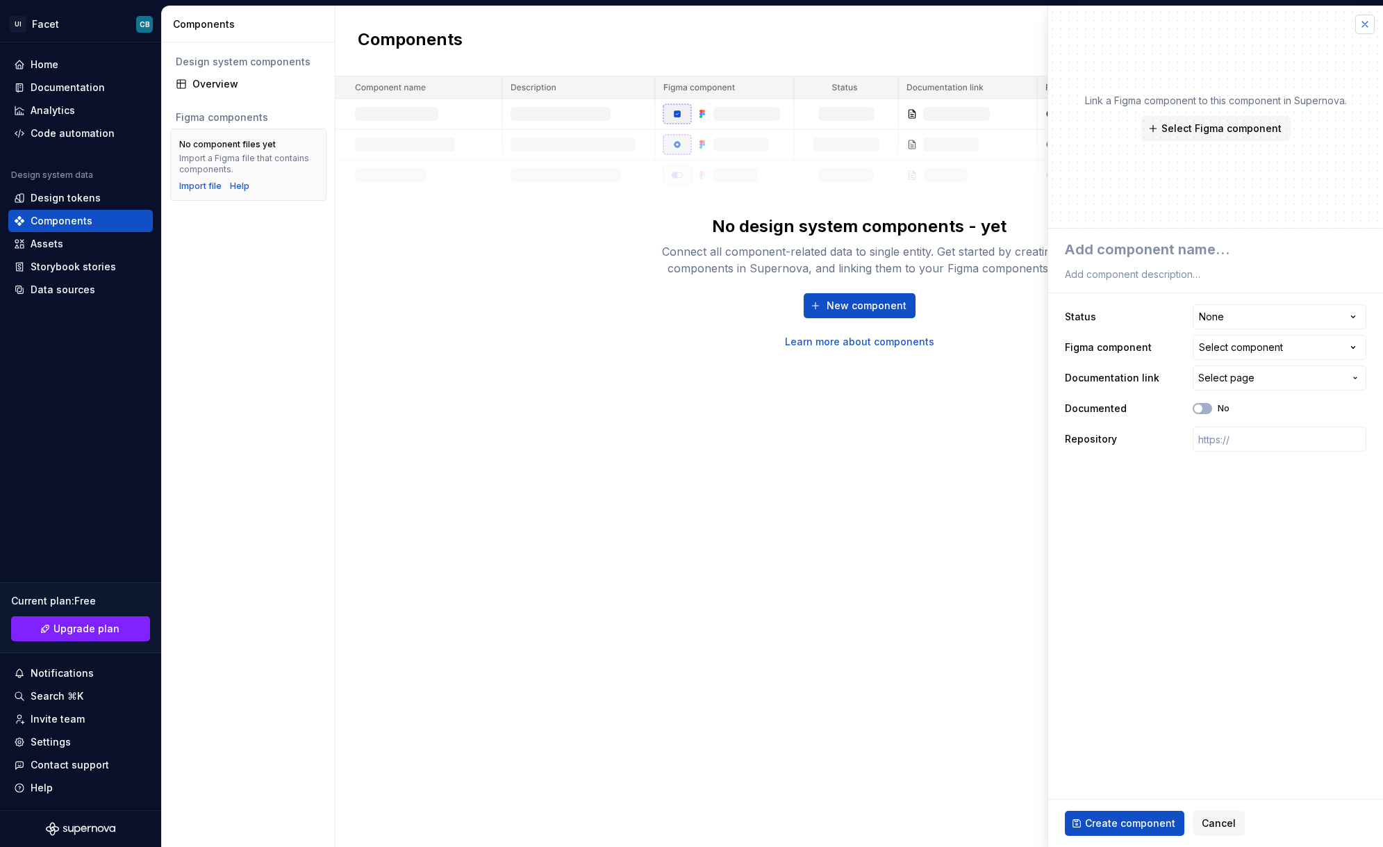
click at [1363, 31] on button "button" at bounding box center [1364, 24] width 19 height 19
